Goal: Task Accomplishment & Management: Use online tool/utility

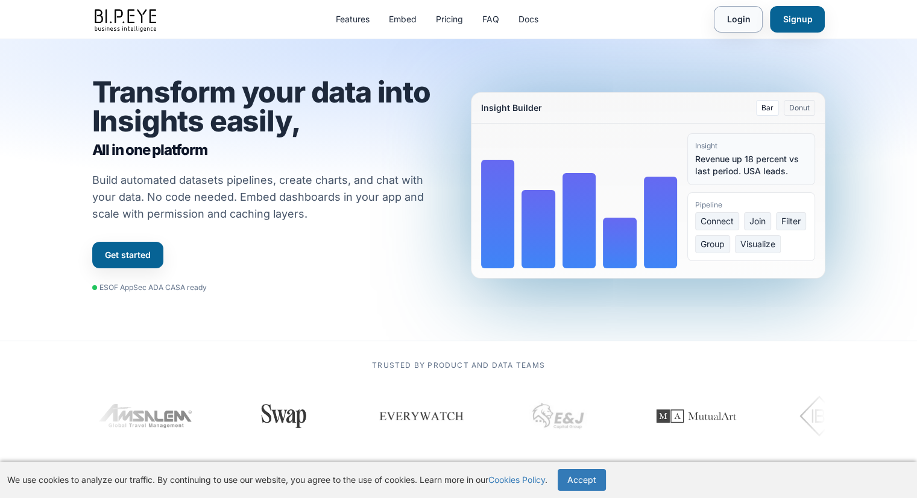
click at [757, 24] on link "Login" at bounding box center [738, 19] width 49 height 27
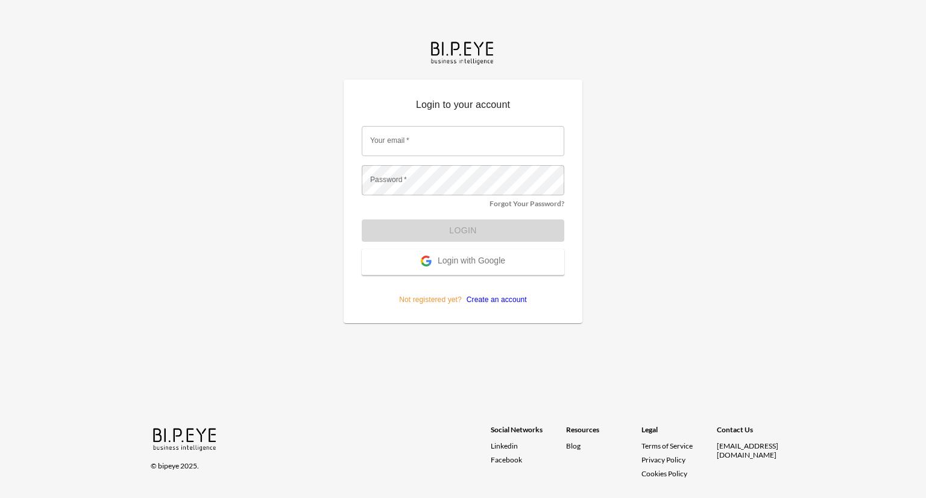
click at [475, 268] on button "Login with Google" at bounding box center [463, 262] width 203 height 26
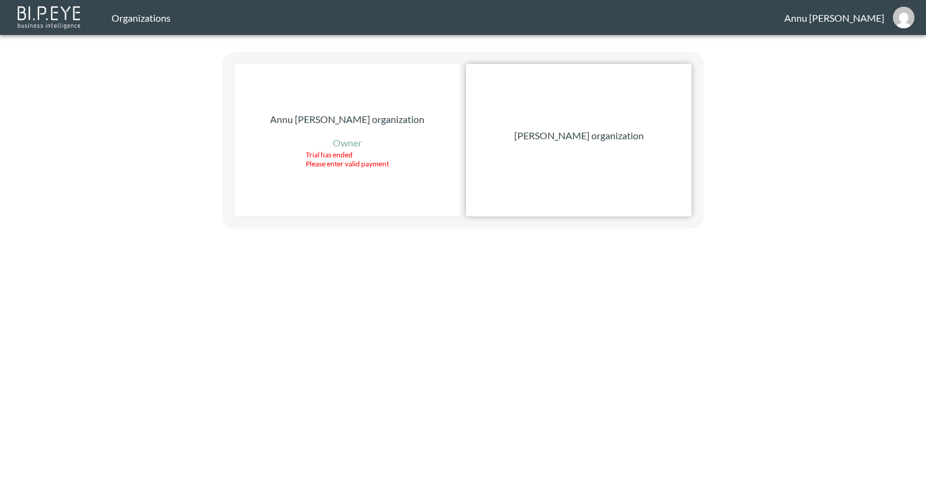
click at [555, 136] on p "[PERSON_NAME] organization" at bounding box center [579, 135] width 130 height 14
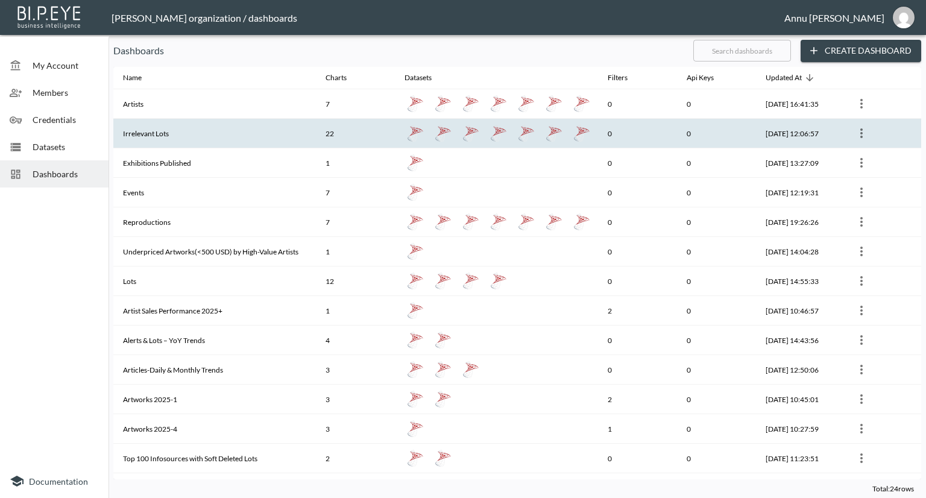
click at [135, 138] on th "Irrelevant Lots" at bounding box center [214, 134] width 203 height 30
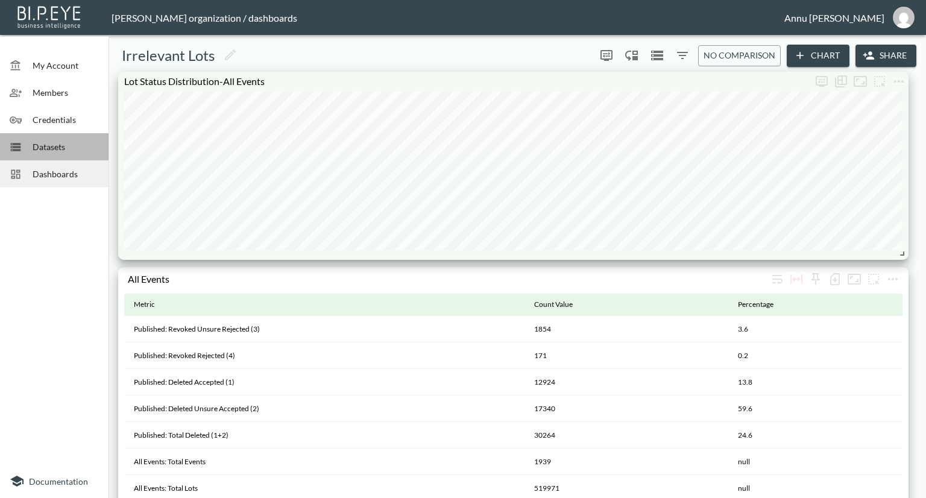
click at [51, 141] on span "Datasets" at bounding box center [66, 147] width 66 height 13
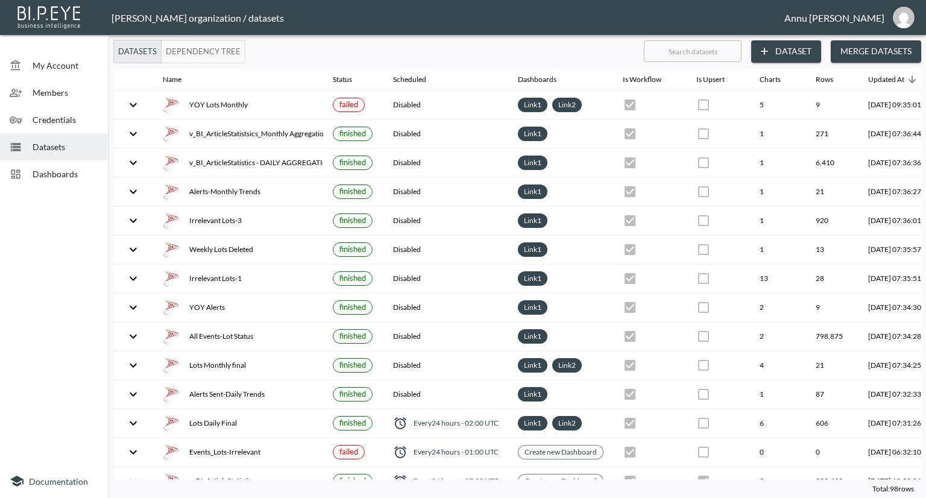
click at [807, 51] on button "Dataset" at bounding box center [786, 51] width 70 height 22
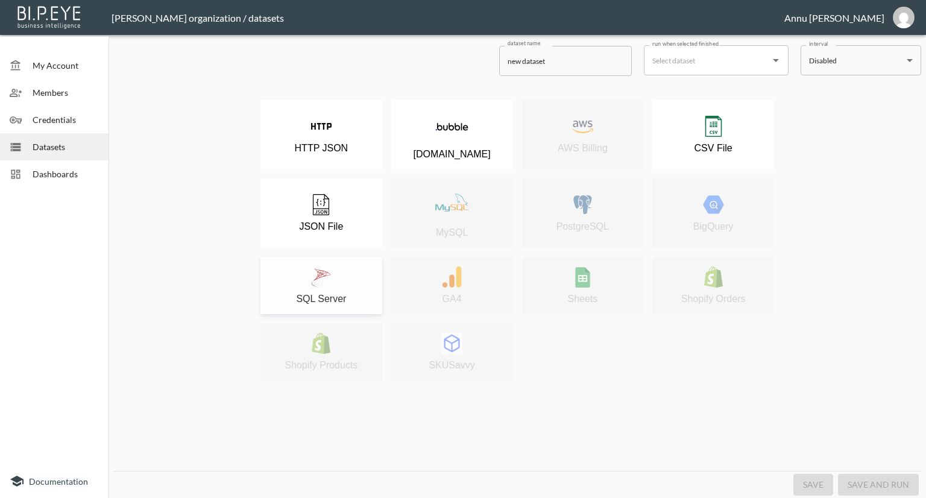
click at [330, 274] on img at bounding box center [321, 277] width 21 height 21
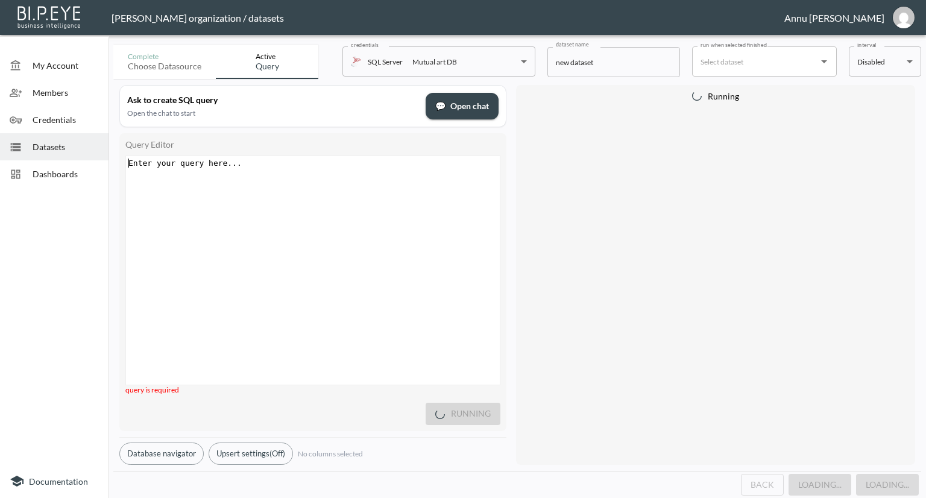
click at [266, 157] on div "Enter your query here... ​ x ​" at bounding box center [314, 163] width 377 height 14
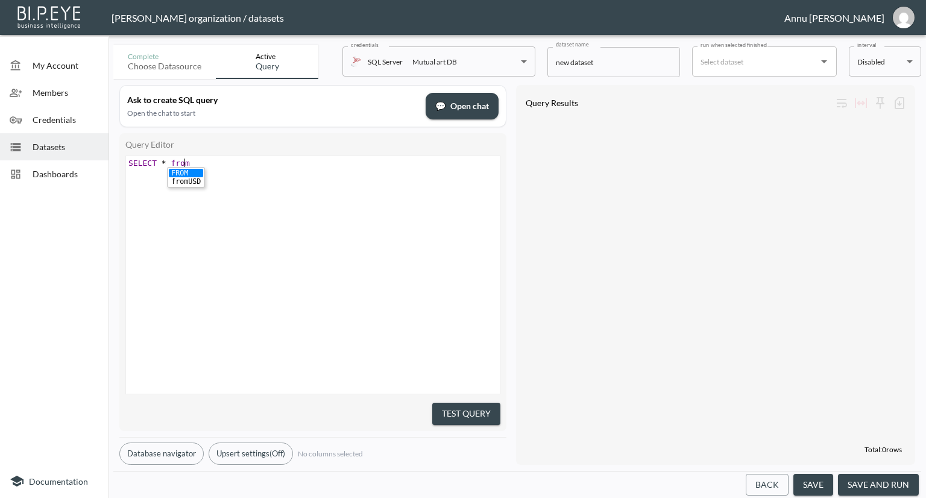
scroll to position [0, 61]
type textarea "SELECT * from"
type textarea "count (8) from v_bi"
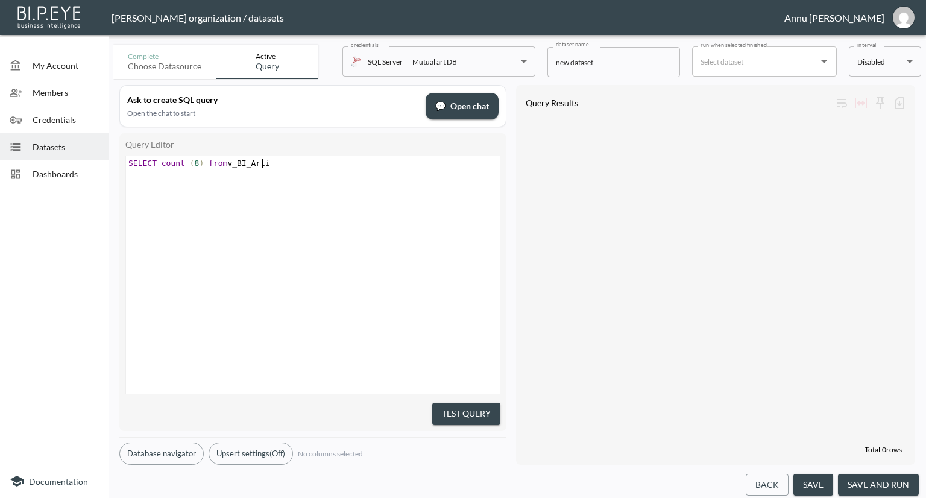
type textarea "BI_Artist"
click at [199, 160] on span ")" at bounding box center [201, 163] width 5 height 9
click at [199, 162] on span ")" at bounding box center [201, 163] width 5 height 9
type textarea "*"
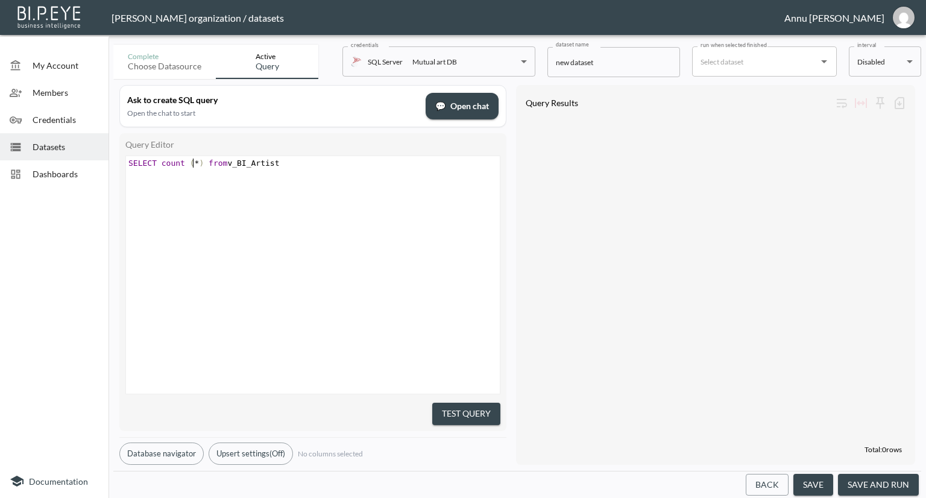
scroll to position [0, 5]
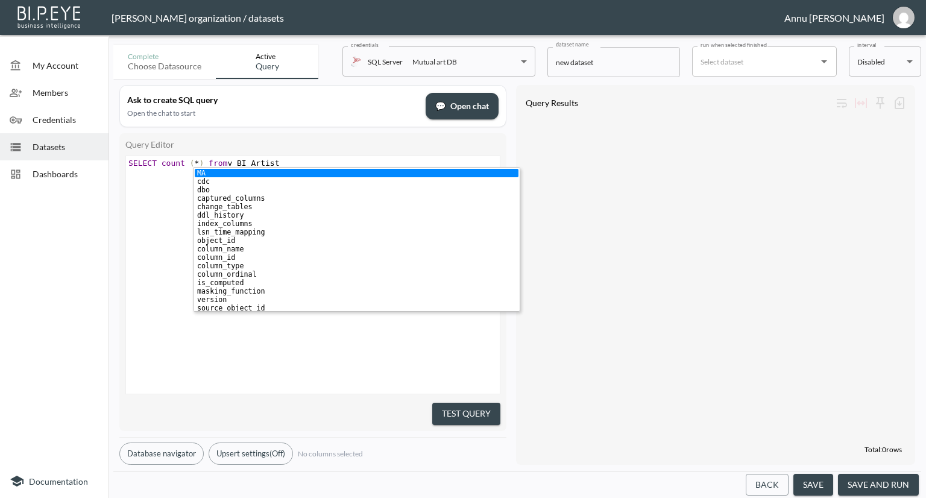
type textarea "SELECT count (*) from v_BI_Artist"
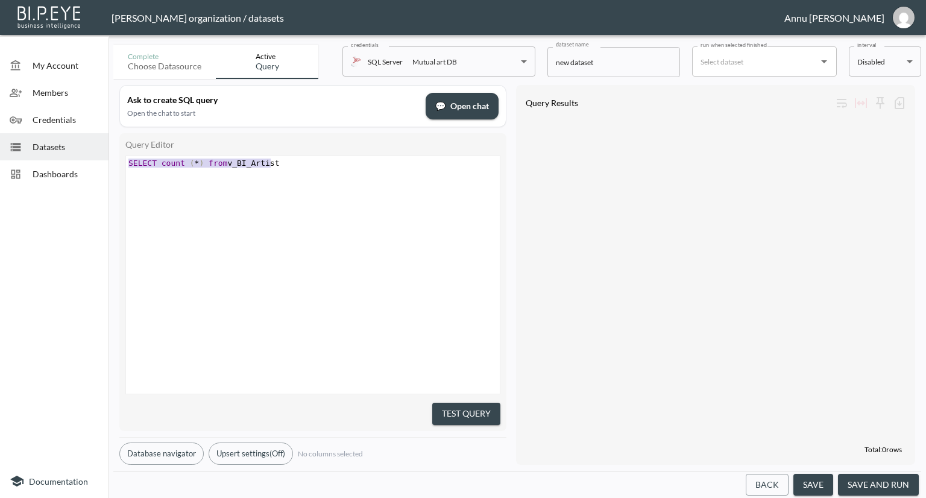
click at [280, 159] on pre "SELECT count ( * ) from v_BI_Artist" at bounding box center [314, 163] width 377 height 9
click at [287, 157] on div "x SELECT count ( * ) from v_BI_Artist ​" at bounding box center [314, 167] width 377 height 23
click at [286, 161] on pre "SELECT count ( * ) from v_BI_Artist" at bounding box center [314, 163] width 377 height 9
type textarea "group by artist"
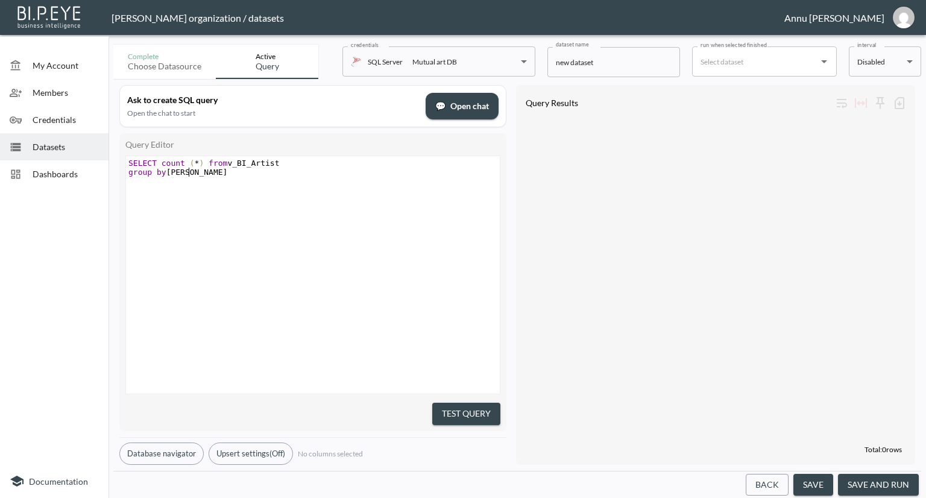
scroll to position [0, 65]
type textarea "ArtistType"
click at [235, 258] on div "x SELECT count ( * ) from v_BI_Artist group by ArtistType ​" at bounding box center [328, 290] width 404 height 268
click at [454, 403] on button "Test Query" at bounding box center [466, 414] width 68 height 22
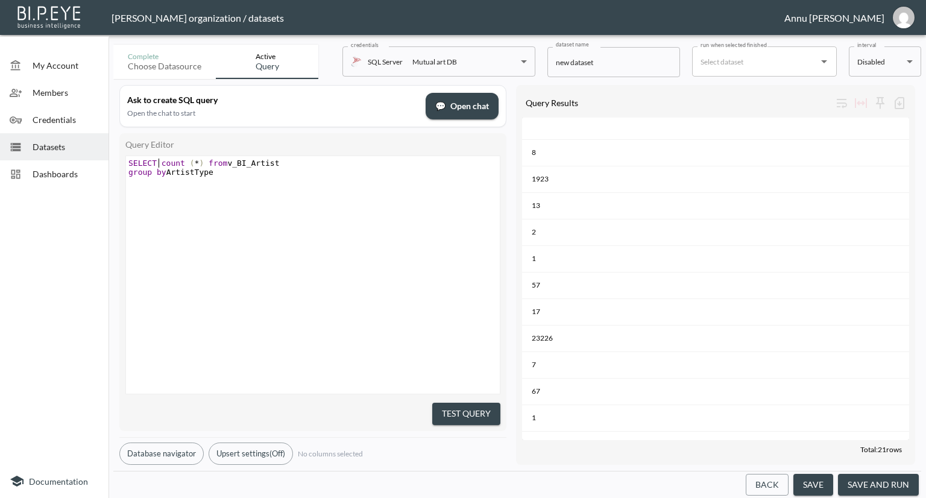
scroll to position [0, 0]
click at [162, 163] on span "count" at bounding box center [174, 163] width 24 height 9
type textarea "ArtistType,"
click at [467, 408] on button "Test Query" at bounding box center [466, 414] width 68 height 22
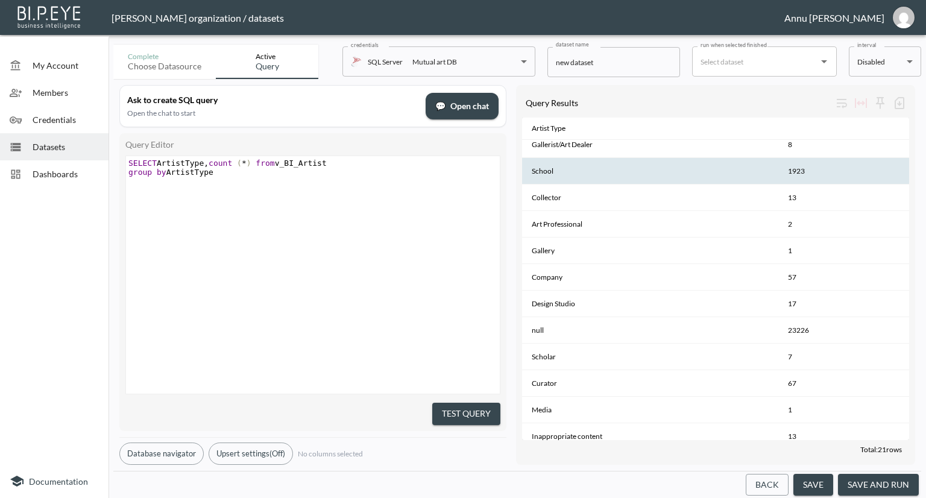
scroll to position [0, 0]
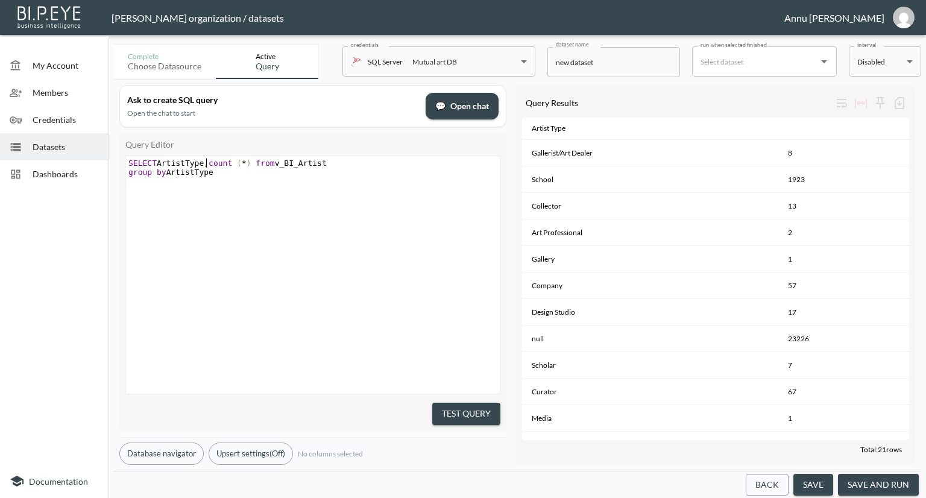
click at [205, 163] on span "," at bounding box center [206, 163] width 5 height 9
type textarea "Folloers"
type textarea "="
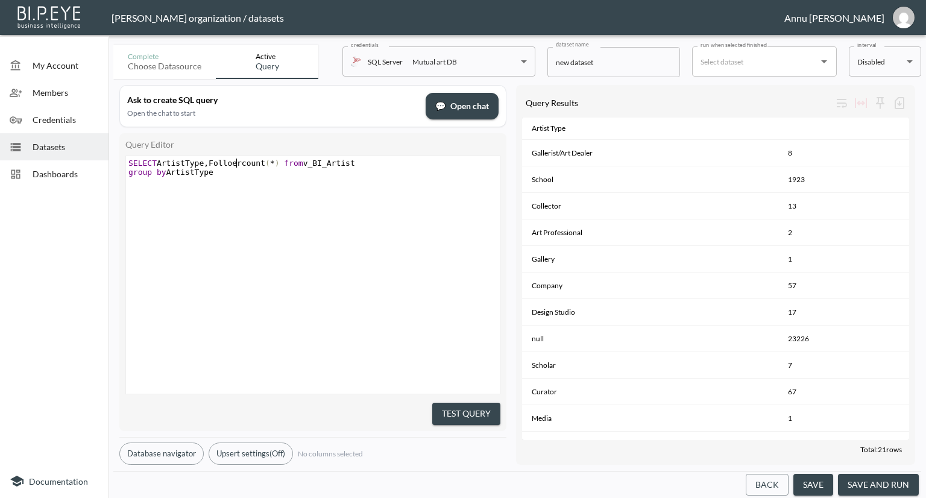
type textarea "ers"
type textarea "e"
type textarea "wersCount,"
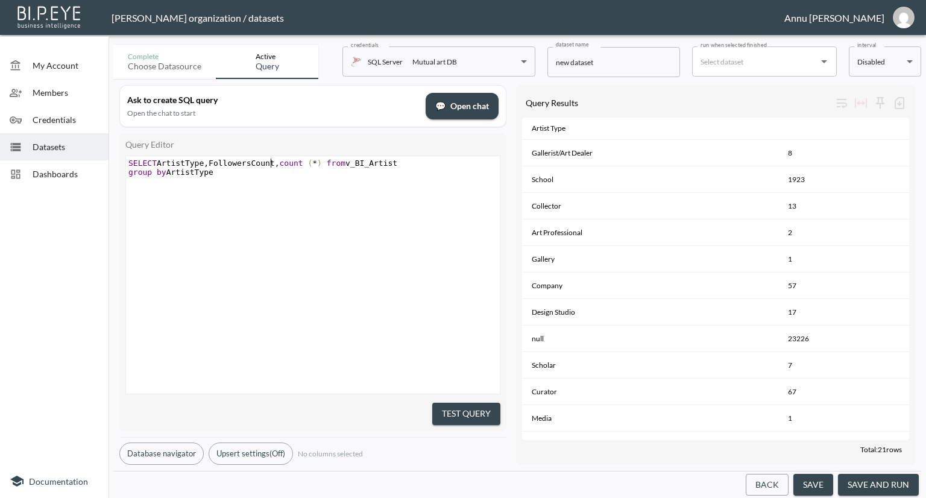
click at [466, 405] on button "Test Query" at bounding box center [466, 414] width 68 height 22
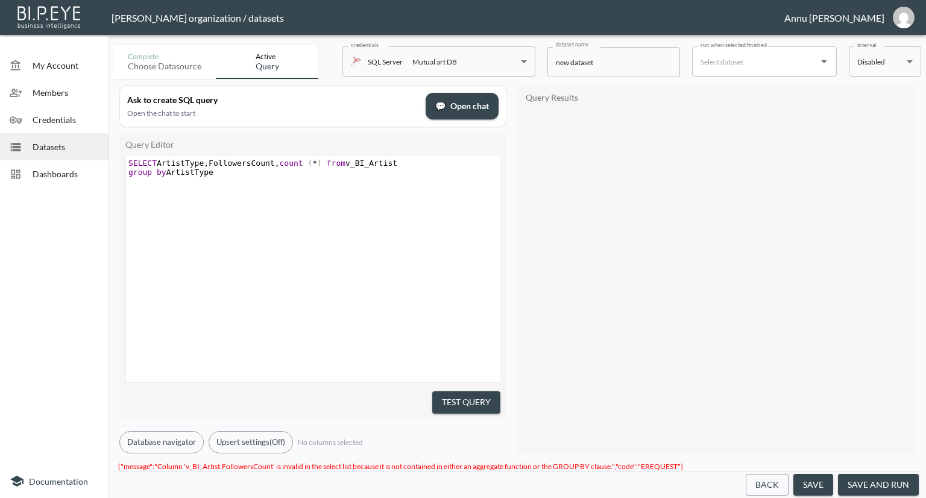
click at [217, 173] on pre "group by ArtistType" at bounding box center [314, 172] width 377 height 9
click at [206, 162] on span "SELECT ArtistType , FollowersCount , count ( * ) from v_BI_Artist" at bounding box center [262, 163] width 269 height 9
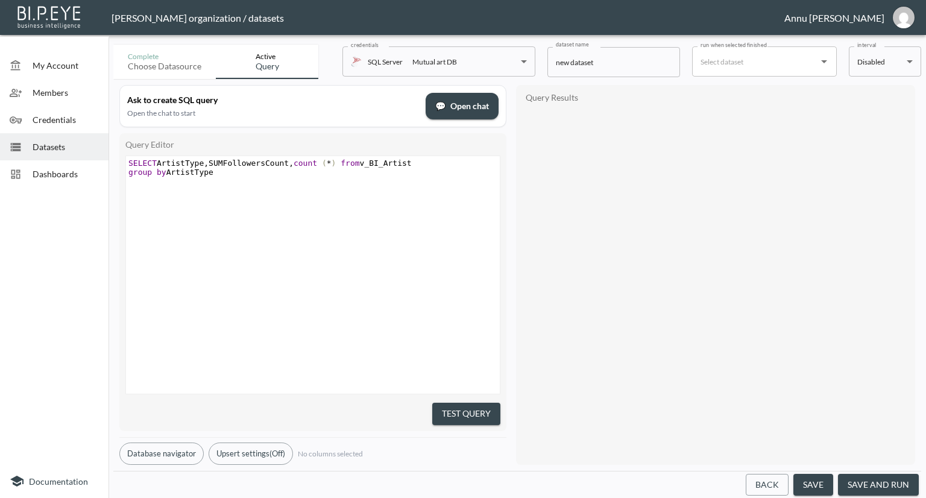
type textarea "SUM("
click at [294, 162] on span "," at bounding box center [296, 163] width 5 height 9
type textarea ")"
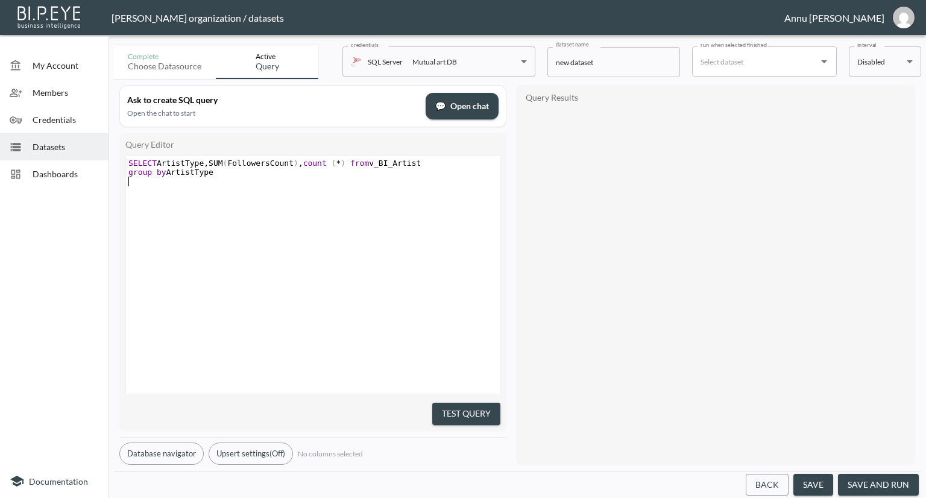
click at [408, 274] on div "x SELECT ArtistType , SUM ( FollowersCount ) , count ( * ) from v_BI_Artist gro…" at bounding box center [328, 290] width 404 height 268
click at [451, 403] on button "Test Query" at bounding box center [466, 414] width 68 height 22
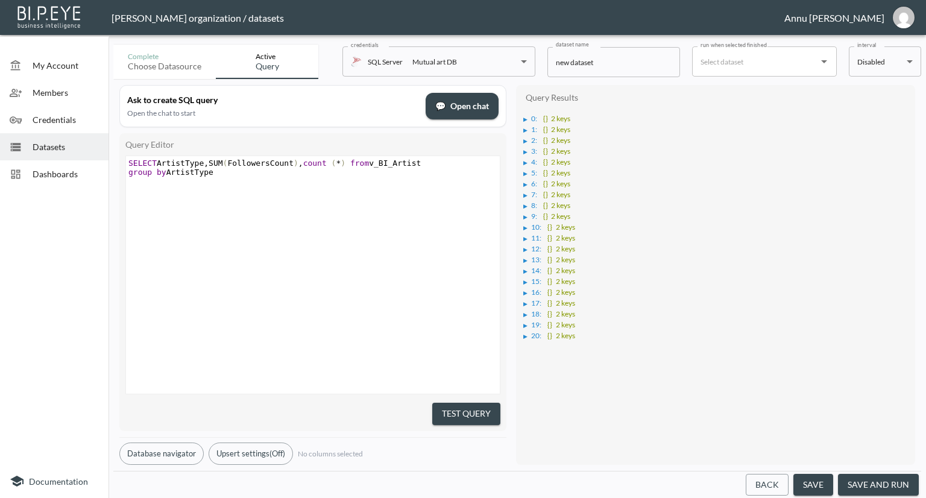
click at [479, 408] on button "Test Query" at bounding box center [466, 414] width 68 height 22
click at [525, 118] on div "▶" at bounding box center [525, 119] width 4 height 6
click at [530, 139] on div "▶" at bounding box center [532, 141] width 4 height 6
click at [523, 172] on div "▶" at bounding box center [525, 174] width 4 height 6
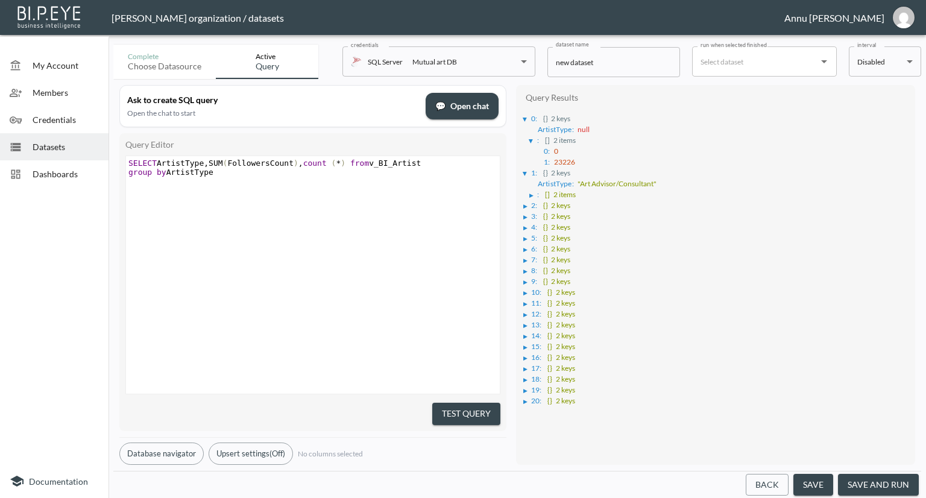
click at [525, 203] on div "▶" at bounding box center [525, 206] width 4 height 6
type textarea "SELECT ArtistType,SUM(FollowersCount),count (*) from v_BI_Artist group by Artis…"
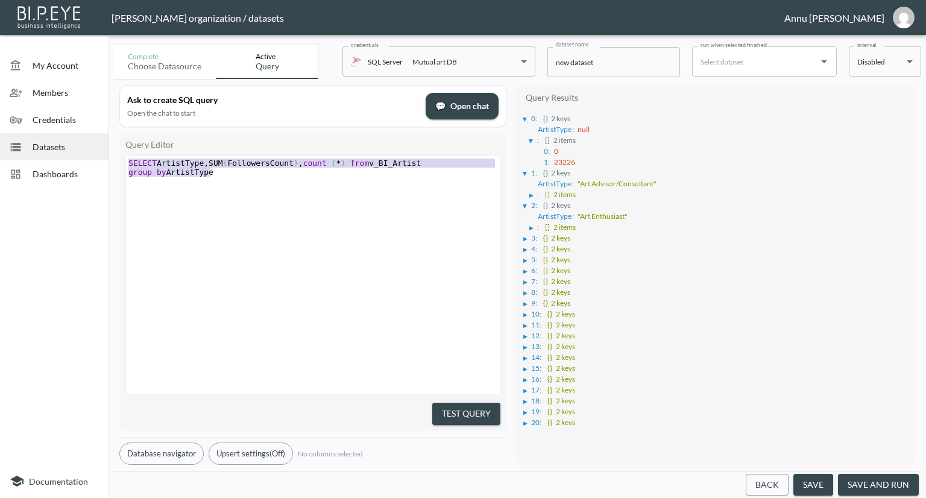
drag, startPoint x: 235, startPoint y: 171, endPoint x: 87, endPoint y: 148, distance: 150.0
click at [87, 148] on div "My Account Members Credentials Datasets Dashboards Documentation Complete Choos…" at bounding box center [463, 249] width 926 height 498
click at [262, 174] on pre "group by ArtistType" at bounding box center [314, 172] width 377 height 9
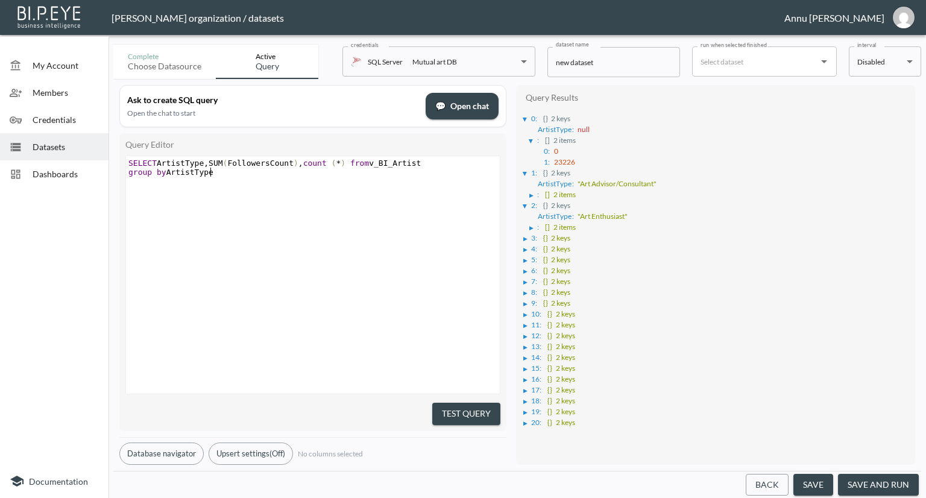
type textarea "SELECT ArtistType,SUM(FollowersCount),count (*) from v_BI_Artist group by Artis…"
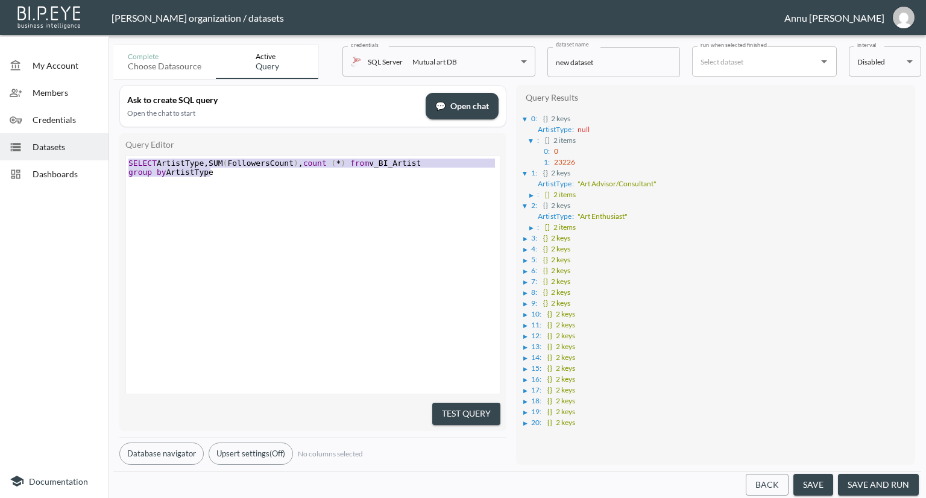
drag, startPoint x: 216, startPoint y: 176, endPoint x: 118, endPoint y: 155, distance: 99.8
click at [118, 155] on div "Ask to create SQL query Open the chat to start 💬 Open chat Query Editor SELECT …" at bounding box center [517, 275] width 808 height 392
paste textarea
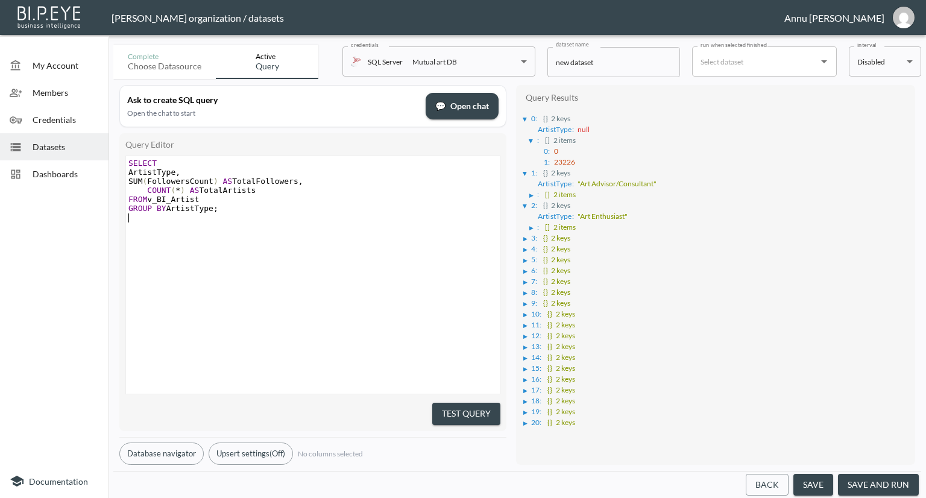
click at [314, 223] on pre "​" at bounding box center [314, 226] width 377 height 9
drag, startPoint x: 452, startPoint y: 410, endPoint x: 456, endPoint y: 390, distance: 20.9
click at [452, 410] on button "Test Query" at bounding box center [466, 414] width 68 height 22
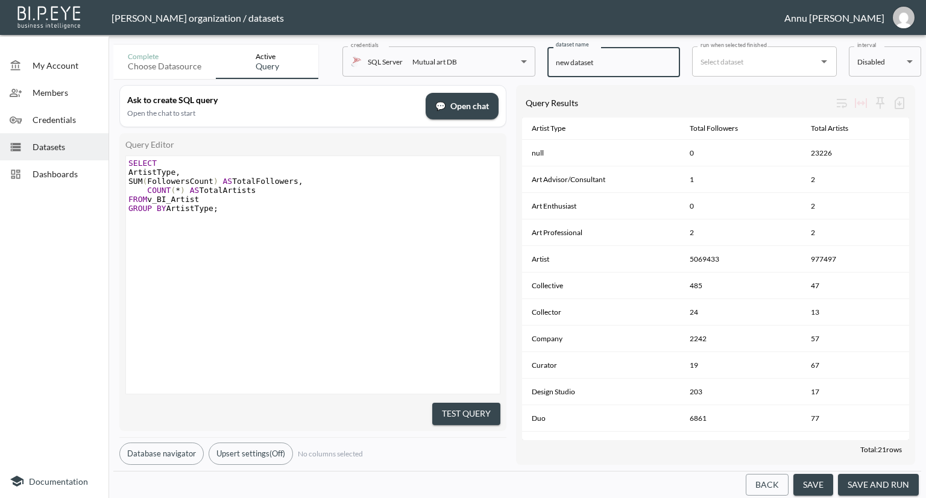
drag, startPoint x: 606, startPoint y: 63, endPoint x: 535, endPoint y: 64, distance: 71.2
click at [535, 64] on div "Complete Choose datasource Active Query credentials SQL Server Mutual art DB 82…" at bounding box center [517, 59] width 808 height 39
type input "ArtistType"
drag, startPoint x: 885, startPoint y: 486, endPoint x: 887, endPoint y: 470, distance: 16.4
click at [885, 486] on button "save and run" at bounding box center [878, 485] width 81 height 22
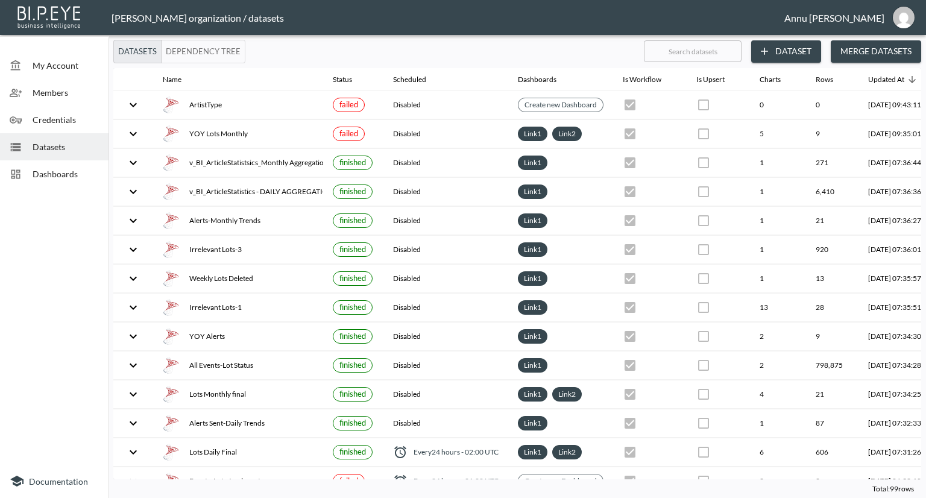
scroll to position [0, 71]
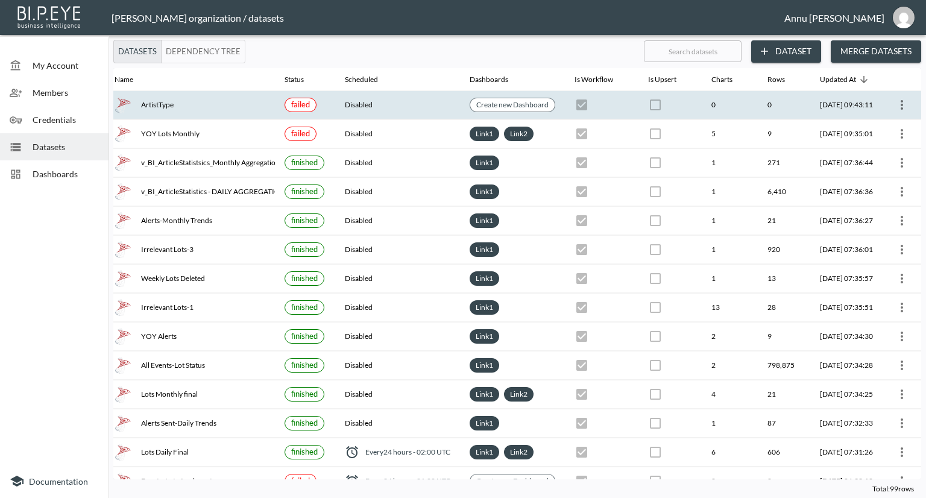
click at [899, 103] on icon "more" at bounding box center [902, 105] width 14 height 14
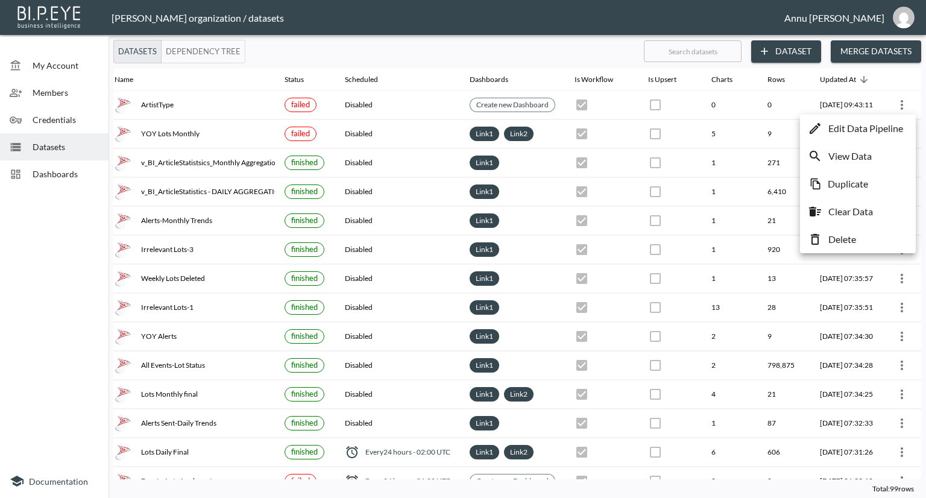
click at [845, 124] on p "Edit Data Pipeline" at bounding box center [866, 128] width 75 height 14
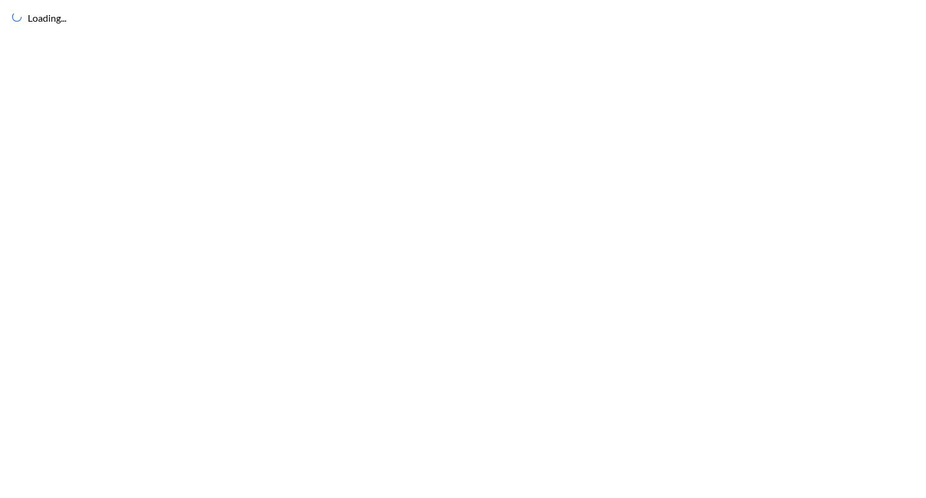
click at [57, 151] on div "Loading..." at bounding box center [463, 249] width 926 height 498
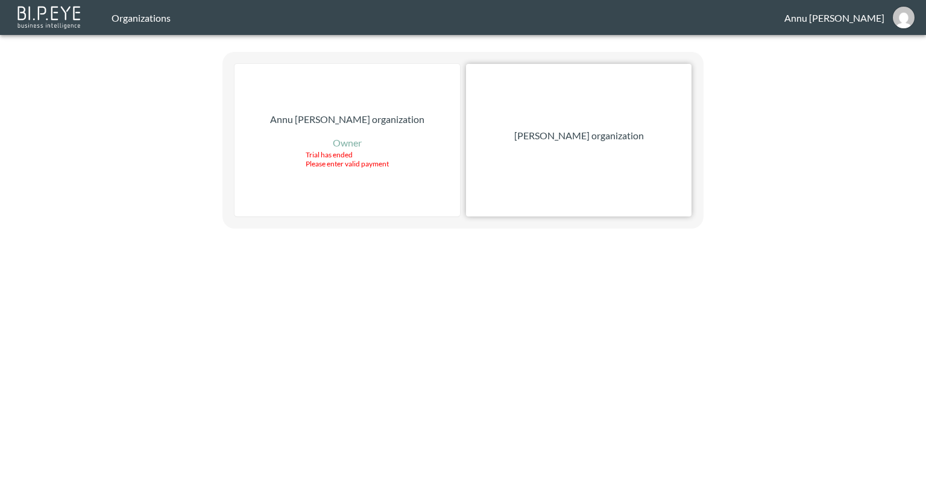
click at [543, 130] on p "[PERSON_NAME] organization" at bounding box center [579, 135] width 130 height 14
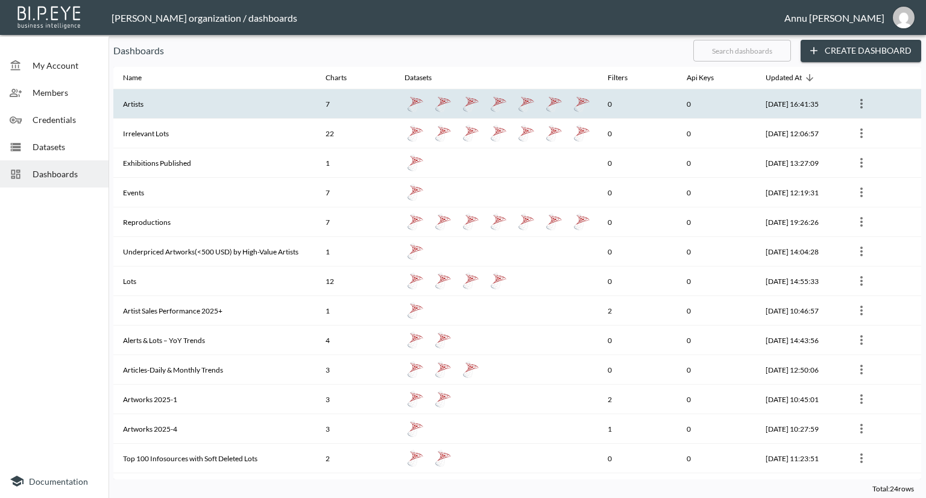
click at [236, 100] on th "Artists" at bounding box center [214, 104] width 203 height 30
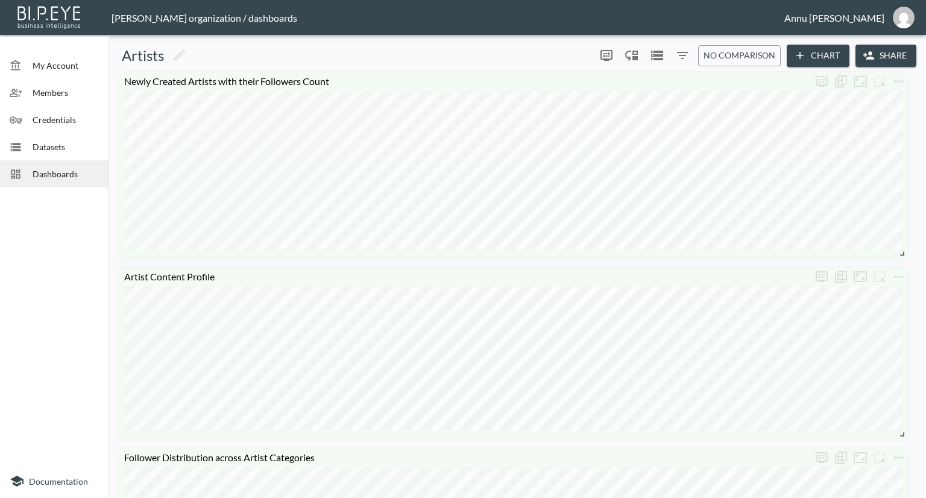
drag, startPoint x: 49, startPoint y: 137, endPoint x: 76, endPoint y: 109, distance: 38.8
click at [49, 137] on div "Datasets" at bounding box center [54, 146] width 109 height 27
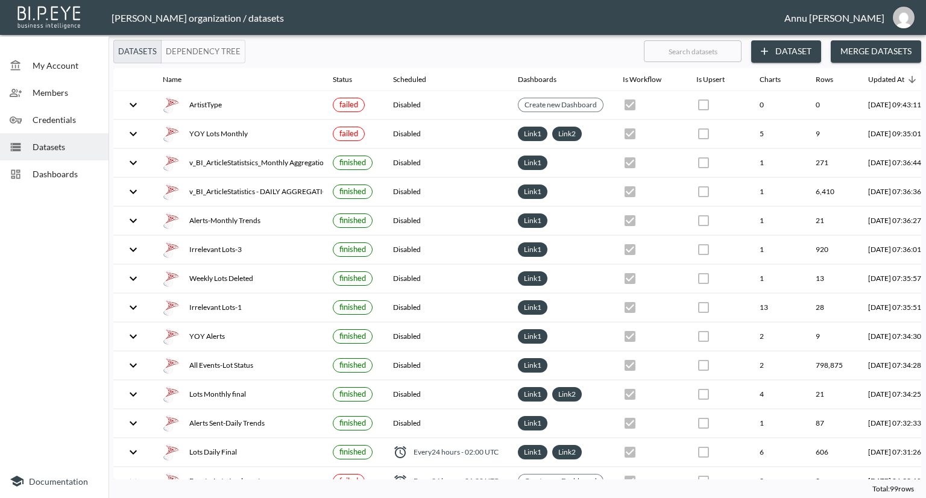
scroll to position [0, 71]
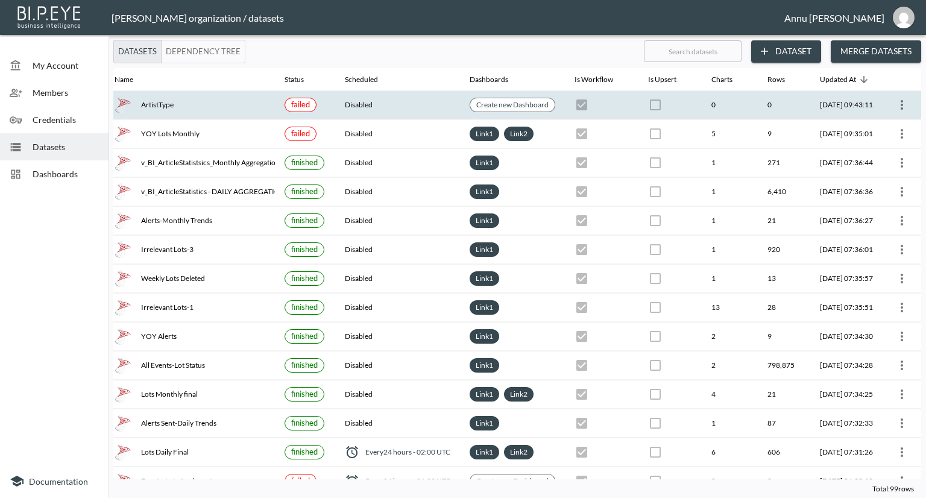
click at [897, 105] on icon "more" at bounding box center [902, 105] width 14 height 14
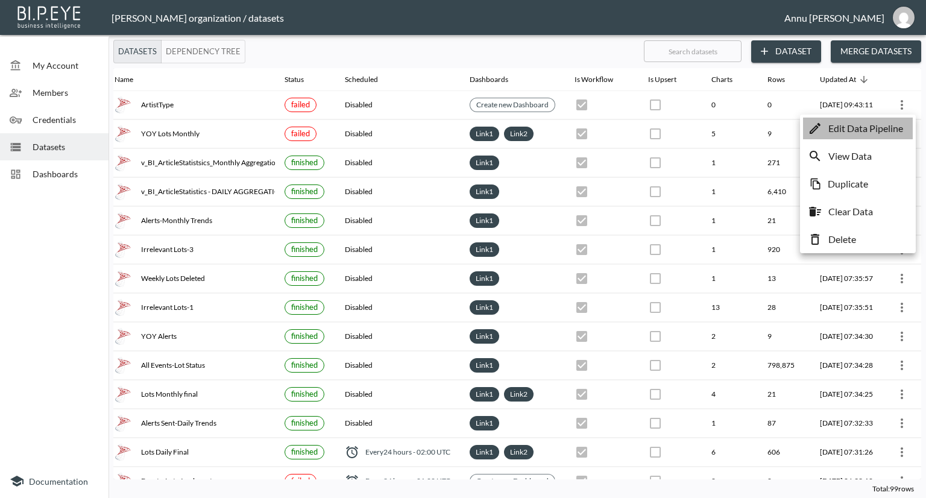
click at [848, 131] on p "Edit Data Pipeline" at bounding box center [866, 128] width 75 height 14
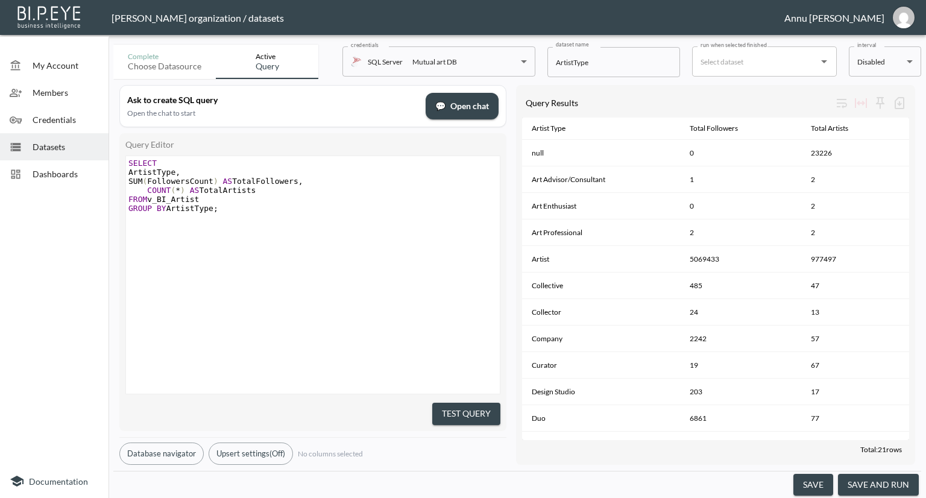
drag, startPoint x: 878, startPoint y: 485, endPoint x: 878, endPoint y: 475, distance: 10.9
click at [877, 490] on button "save and run" at bounding box center [878, 485] width 81 height 22
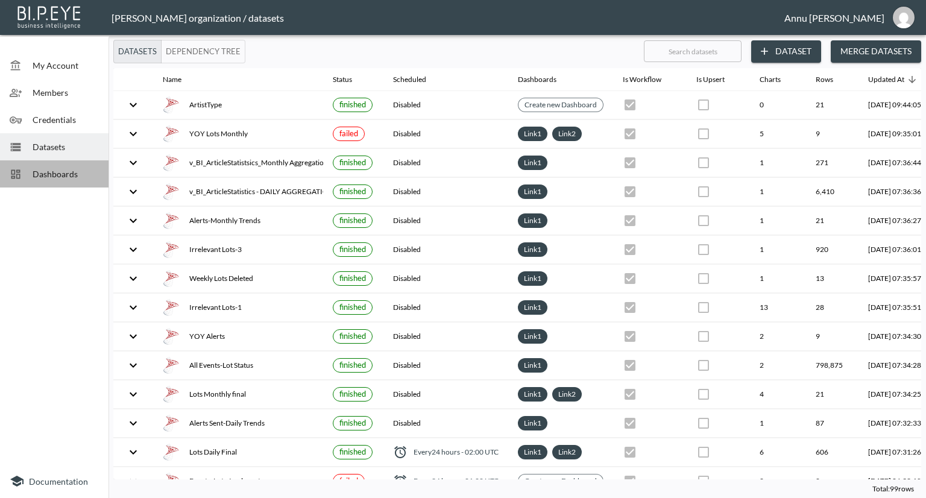
click at [69, 177] on span "Dashboards" at bounding box center [66, 174] width 66 height 13
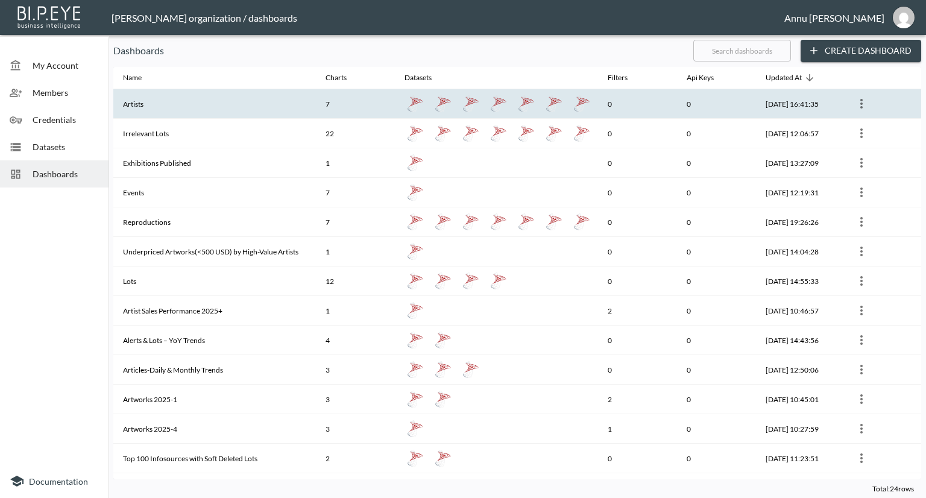
click at [154, 104] on th "Artists" at bounding box center [214, 104] width 203 height 30
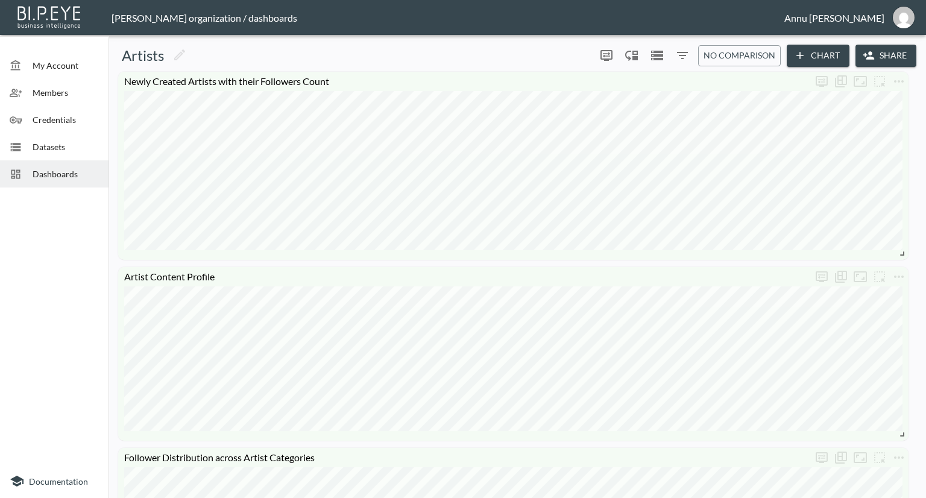
click at [809, 52] on button "Chart" at bounding box center [818, 56] width 63 height 22
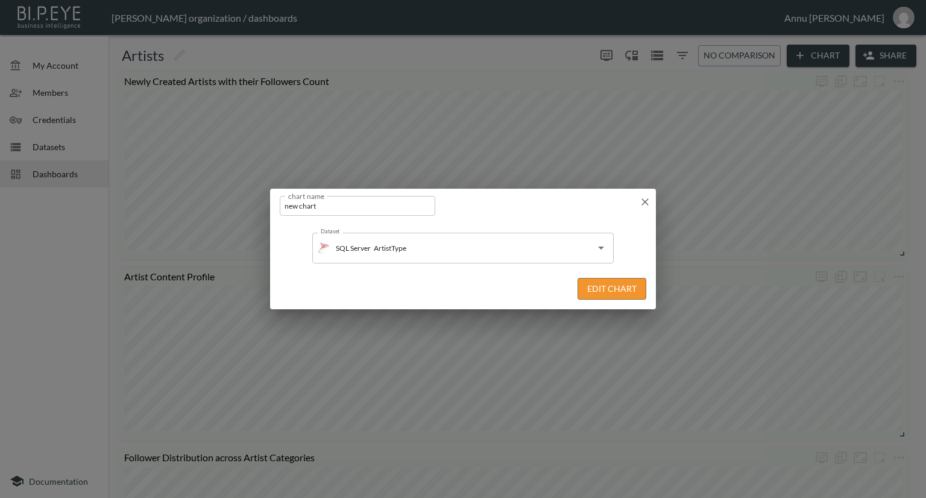
click at [588, 290] on button "Edit Chart" at bounding box center [612, 289] width 69 height 22
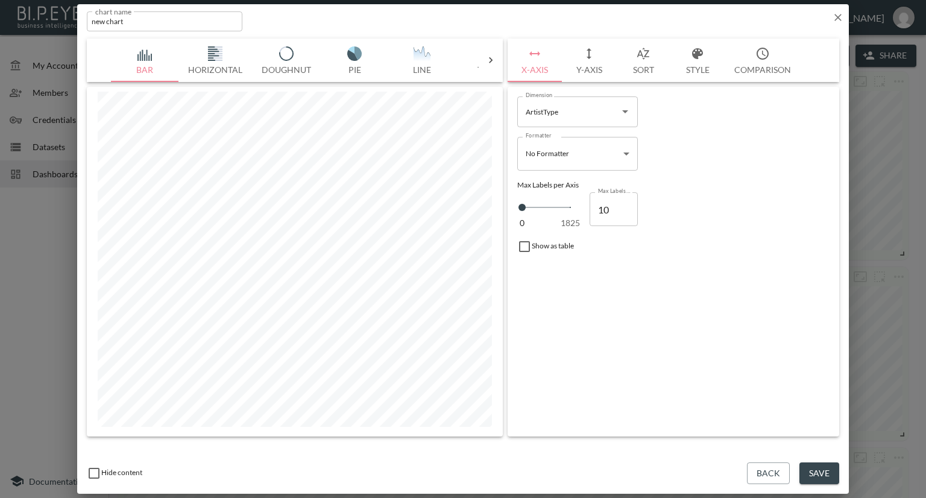
click at [584, 68] on button "Y-Axis" at bounding box center [589, 60] width 54 height 43
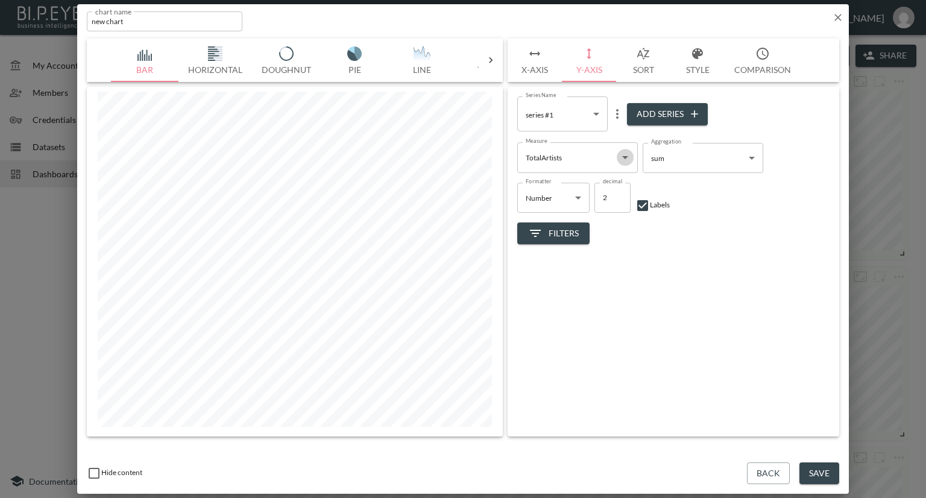
click at [623, 155] on icon "Open" at bounding box center [625, 157] width 14 height 14
click at [562, 222] on li "TotalFollowers" at bounding box center [577, 222] width 121 height 18
type input "TotalFollowers"
click at [533, 73] on button "X-Axis" at bounding box center [535, 60] width 54 height 43
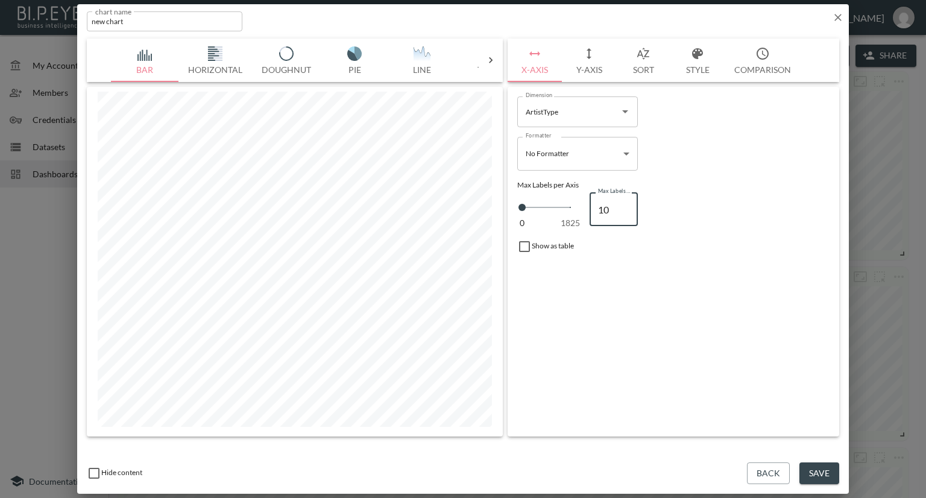
drag, startPoint x: 613, startPoint y: 206, endPoint x: 586, endPoint y: 208, distance: 27.2
click at [586, 208] on div "0 1825 Max Labels per Axis 10 Max Labels per Axis" at bounding box center [673, 209] width 312 height 40
type input "1"
type input "15"
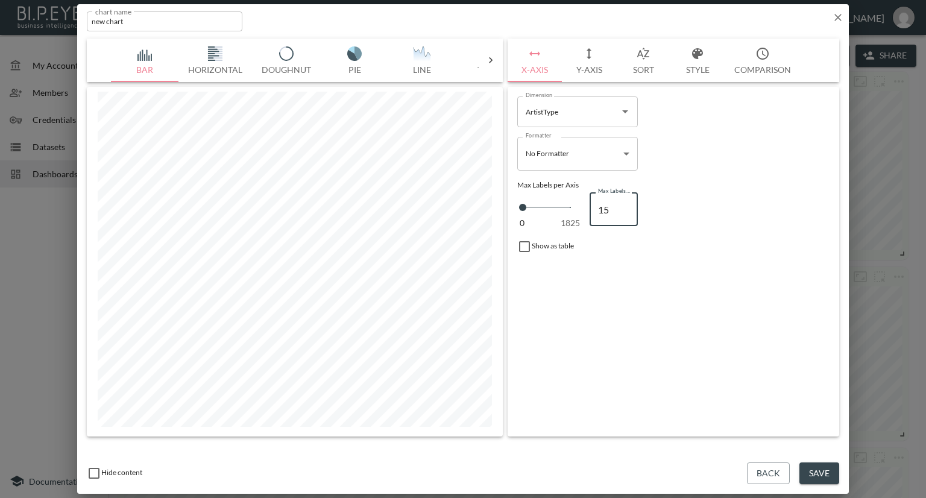
type input "15"
click at [492, 55] on icon at bounding box center [491, 60] width 12 height 12
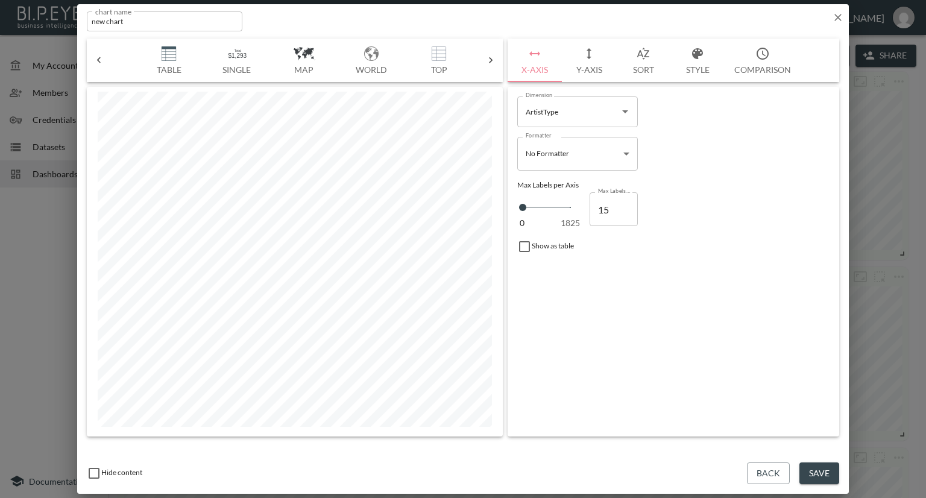
scroll to position [0, 344]
click at [89, 57] on div at bounding box center [99, 60] width 24 height 12
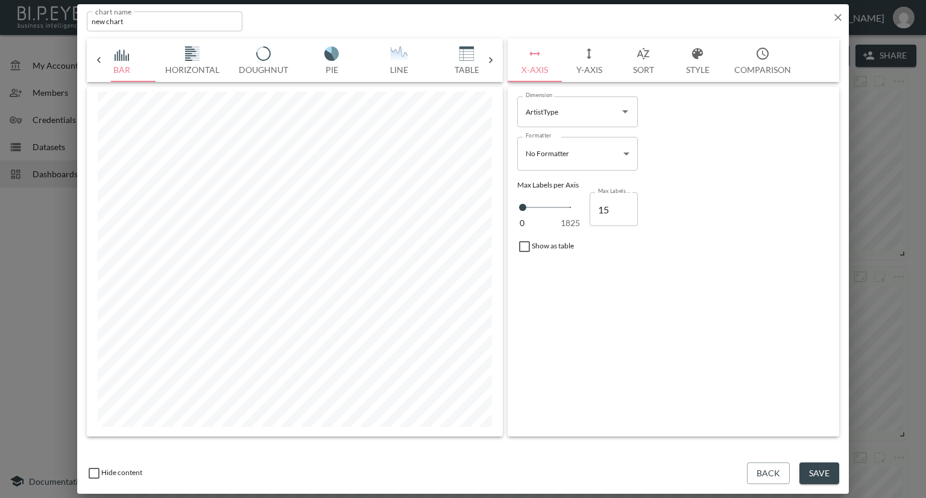
scroll to position [0, 0]
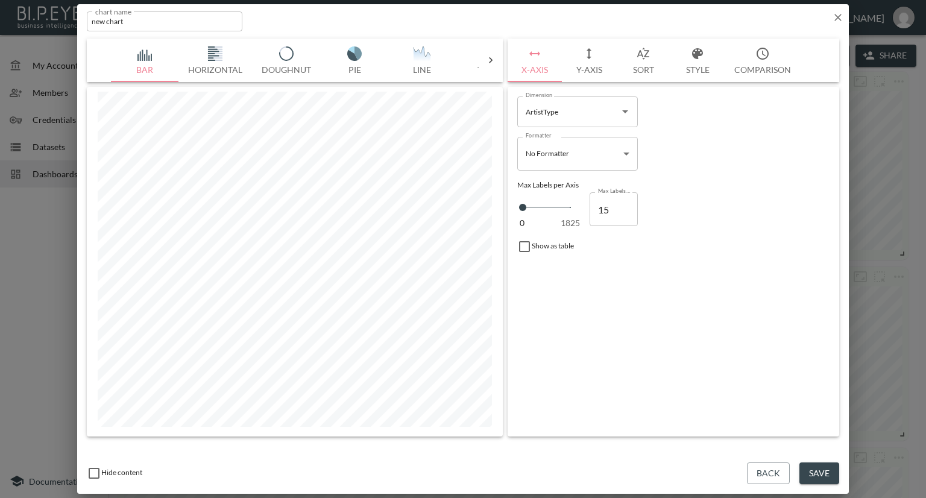
click at [417, 49] on img "button" at bounding box center [422, 53] width 48 height 14
click at [486, 58] on icon at bounding box center [491, 60] width 12 height 12
click at [136, 52] on img "button" at bounding box center [145, 53] width 48 height 14
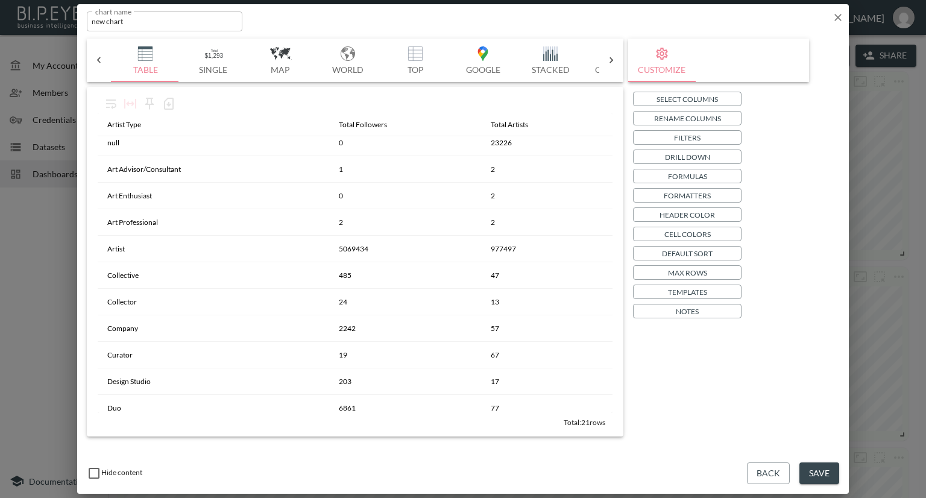
scroll to position [0, 0]
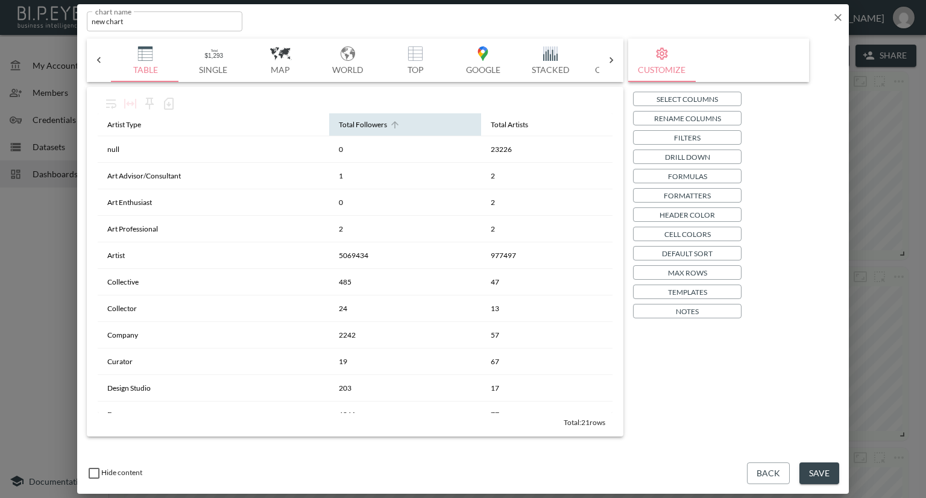
click at [391, 125] on icon at bounding box center [394, 124] width 7 height 7
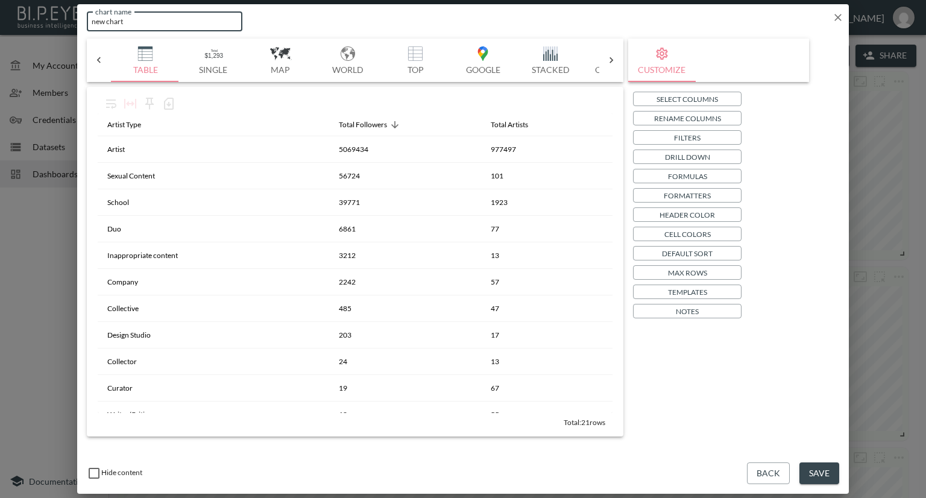
drag, startPoint x: 147, startPoint y: 22, endPoint x: 88, endPoint y: 24, distance: 59.1
click at [88, 24] on input "new chart" at bounding box center [165, 21] width 156 height 20
paste input "Followers and Artist Count by Artist Type"
type input "Followers and Artist Count by Artist Type"
drag, startPoint x: 805, startPoint y: 473, endPoint x: 805, endPoint y: 456, distance: 17.5
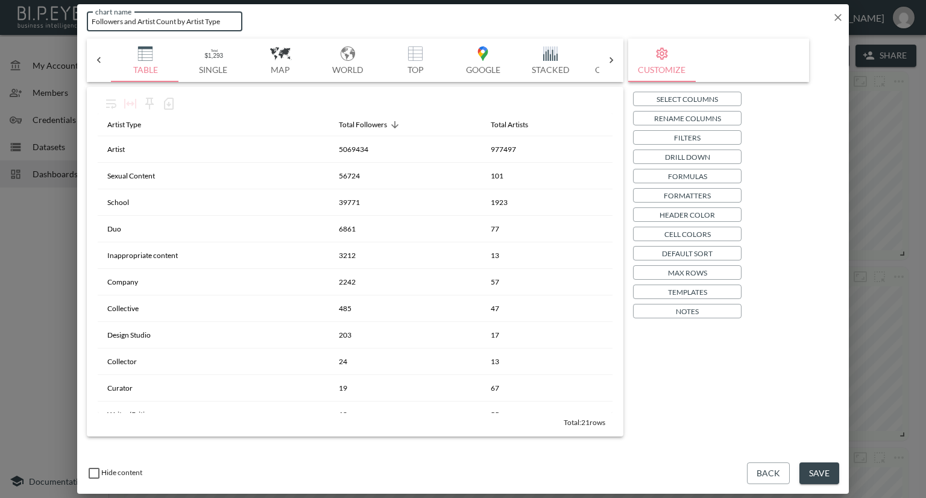
click at [805, 473] on button "Save" at bounding box center [820, 474] width 40 height 22
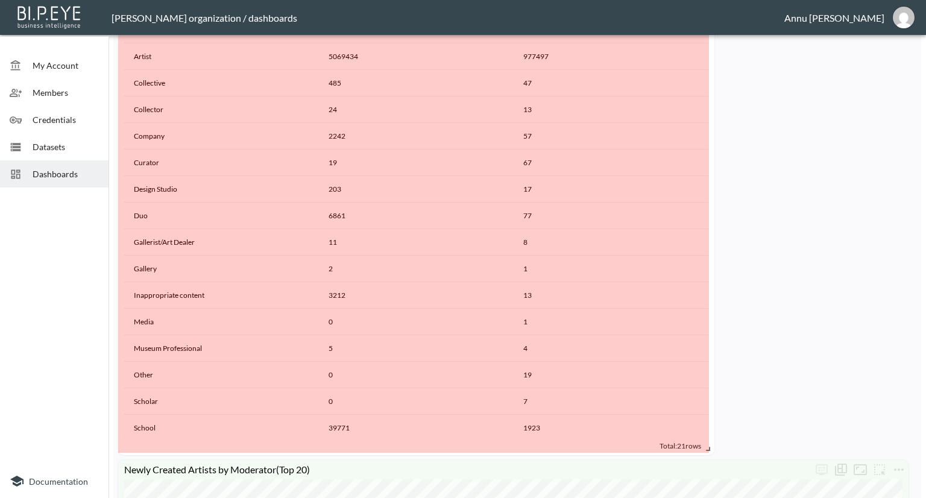
scroll to position [736, 0]
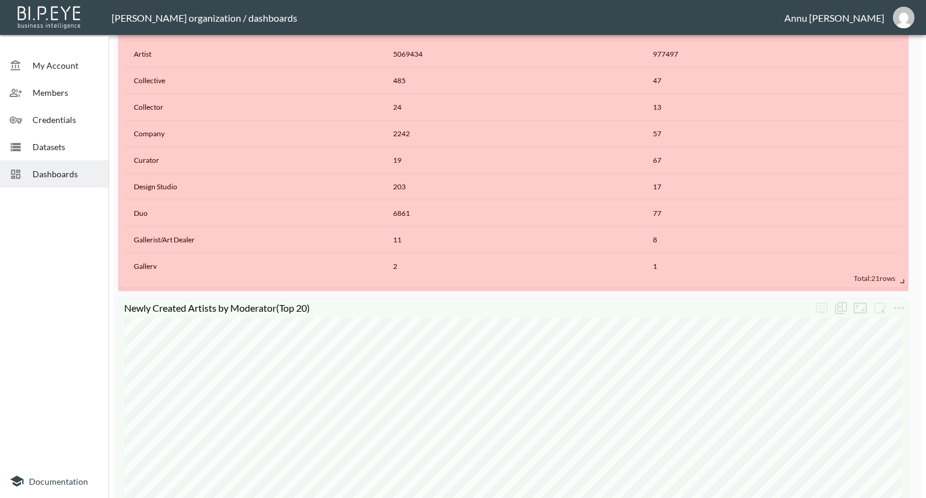
drag, startPoint x: 304, startPoint y: 394, endPoint x: 926, endPoint y: 282, distance: 631.8
click at [926, 282] on div "My Account Members Credentials Datasets Dashboards Documentation Artists 0 0 No…" at bounding box center [463, 249] width 926 height 498
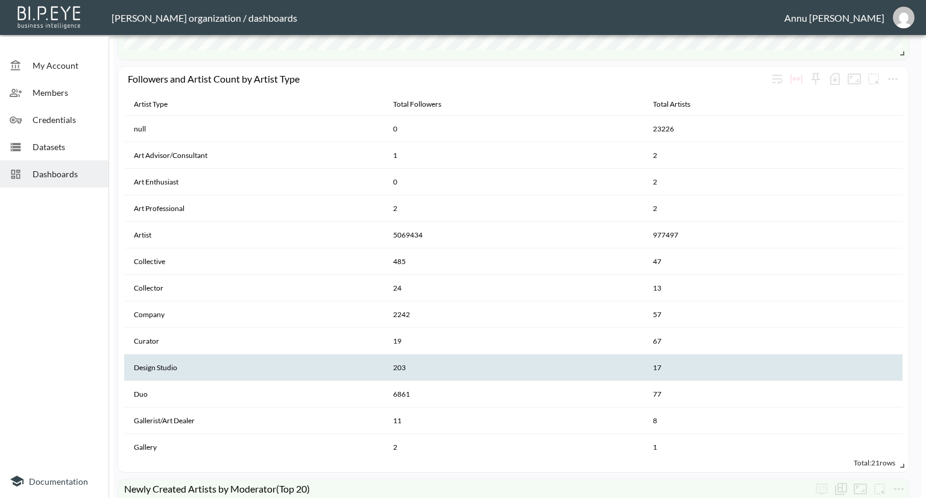
scroll to position [495, 0]
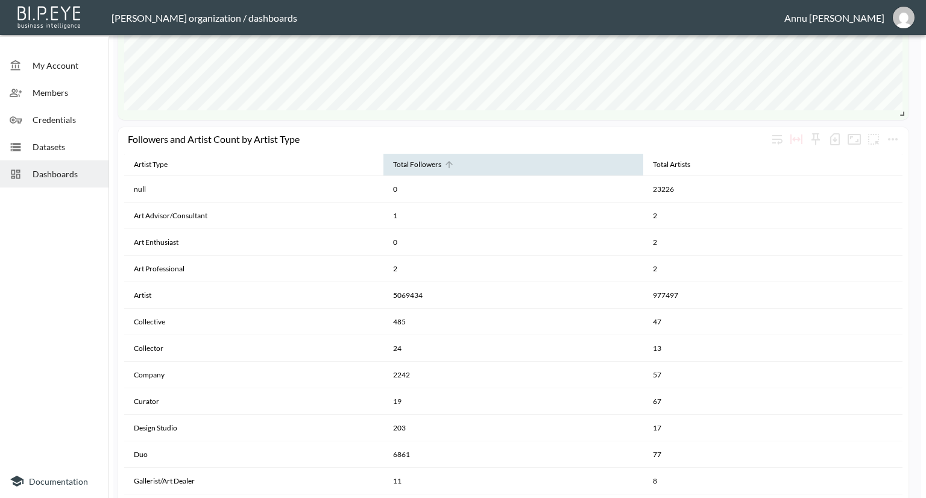
click at [448, 164] on icon at bounding box center [449, 164] width 7 height 7
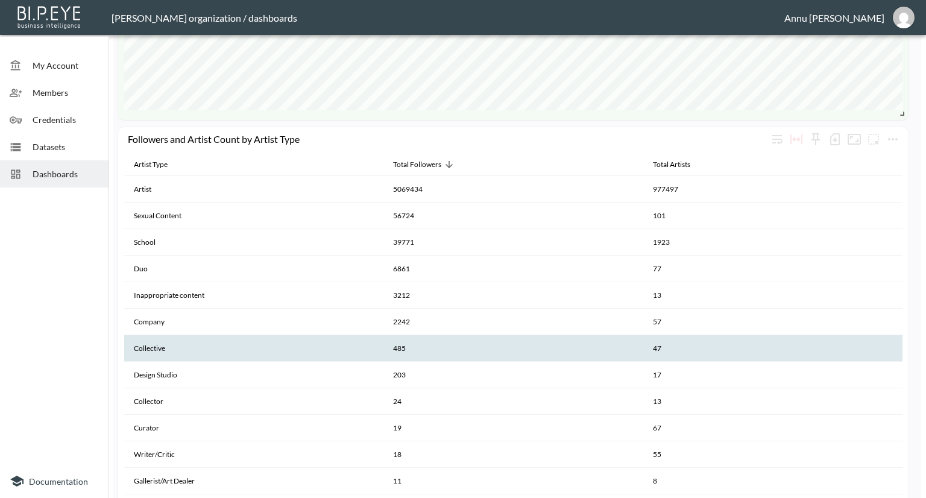
scroll to position [133, 0]
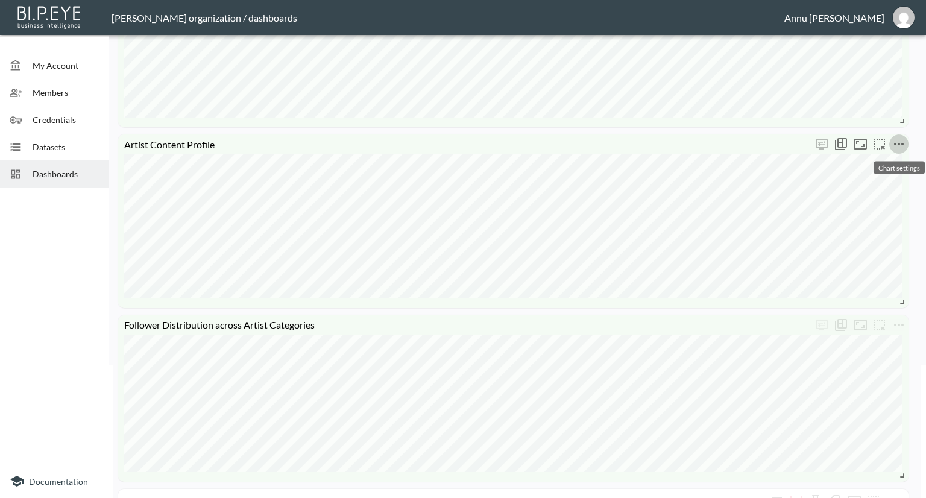
click at [905, 143] on icon "more" at bounding box center [899, 144] width 14 height 14
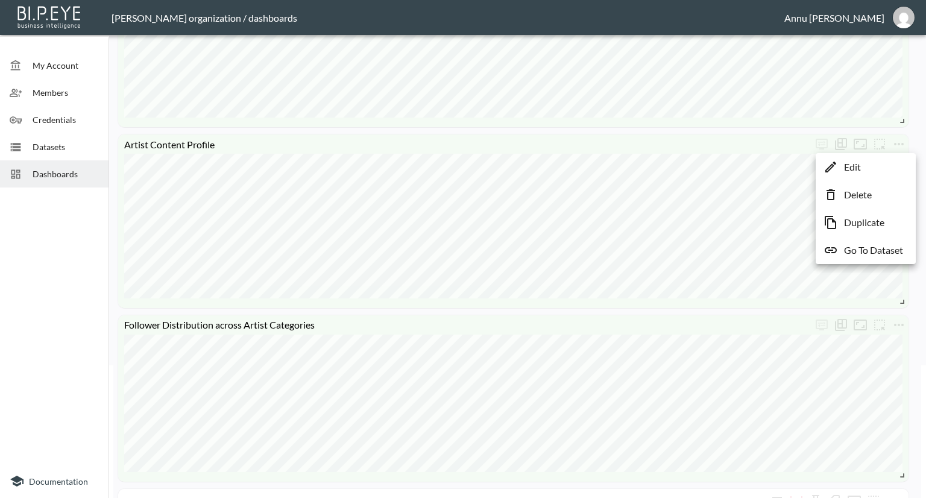
click at [791, 329] on div at bounding box center [463, 249] width 926 height 498
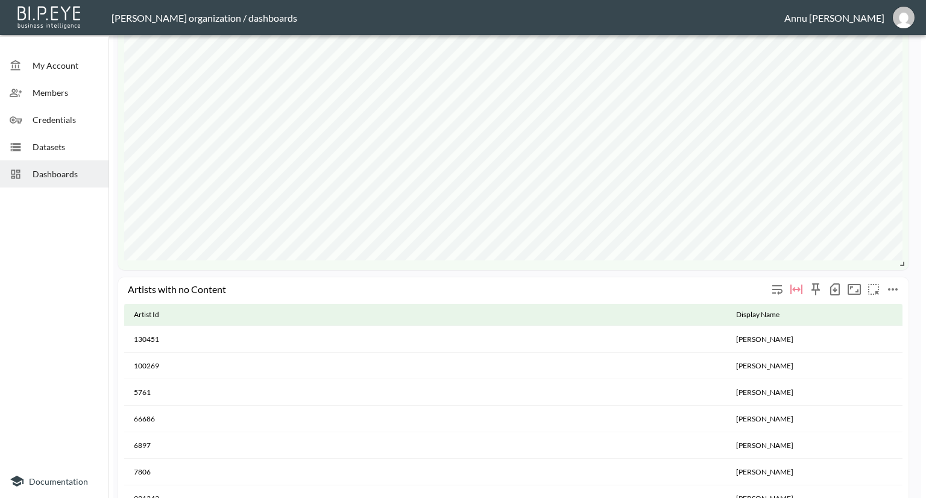
scroll to position [1218, 0]
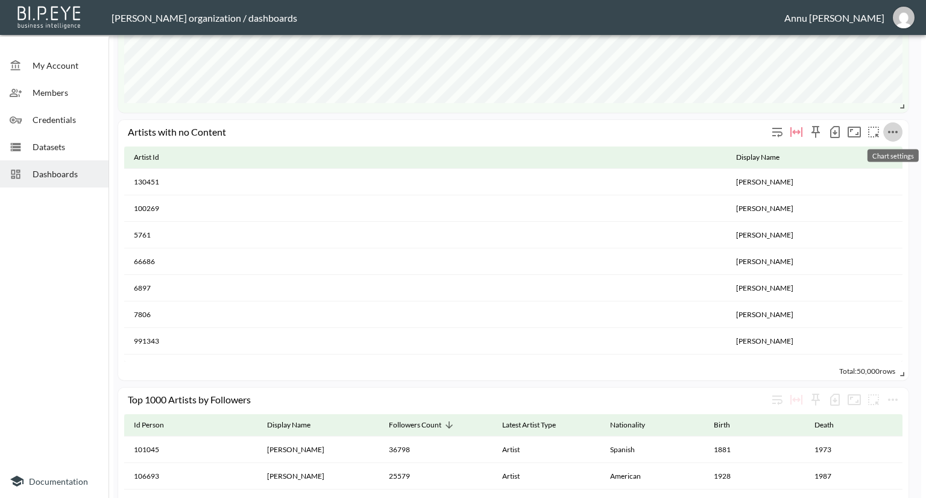
click at [890, 126] on icon "more" at bounding box center [893, 132] width 14 height 14
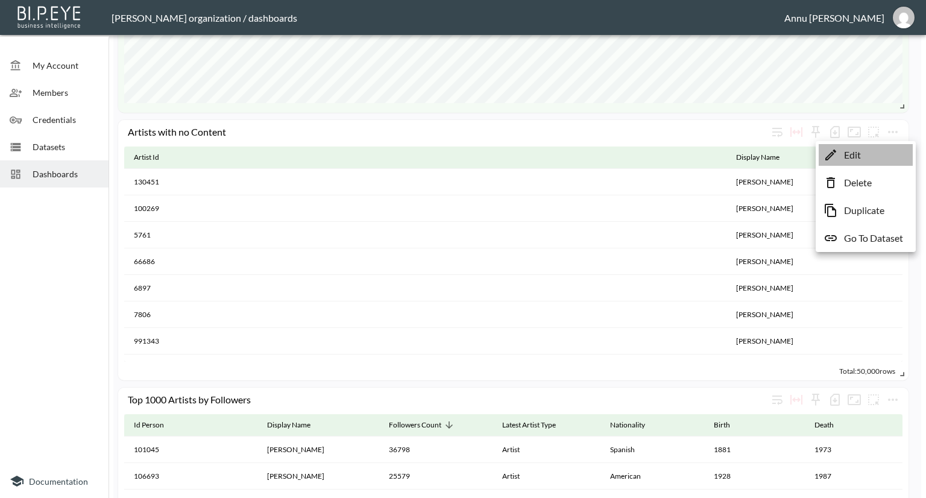
click at [865, 155] on li "Edit" at bounding box center [866, 155] width 94 height 22
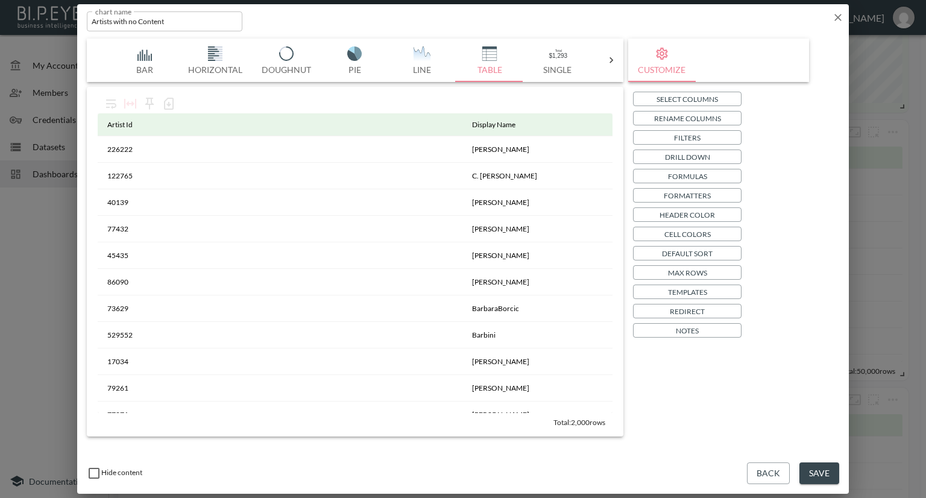
click at [660, 215] on p "Header Color" at bounding box center [687, 215] width 55 height 13
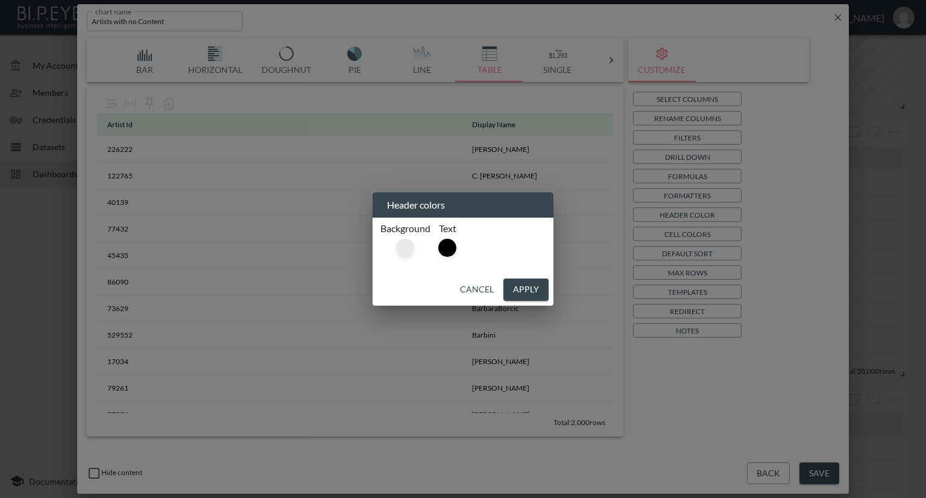
click at [398, 245] on div at bounding box center [405, 248] width 18 height 18
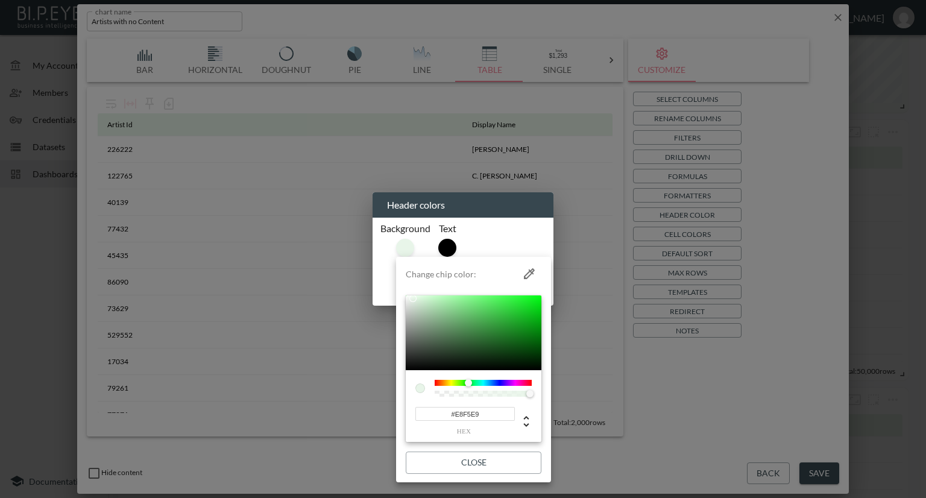
drag, startPoint x: 487, startPoint y: 414, endPoint x: 417, endPoint y: 415, distance: 69.4
click at [417, 415] on input "#E8F5E9" at bounding box center [466, 414] width 100 height 14
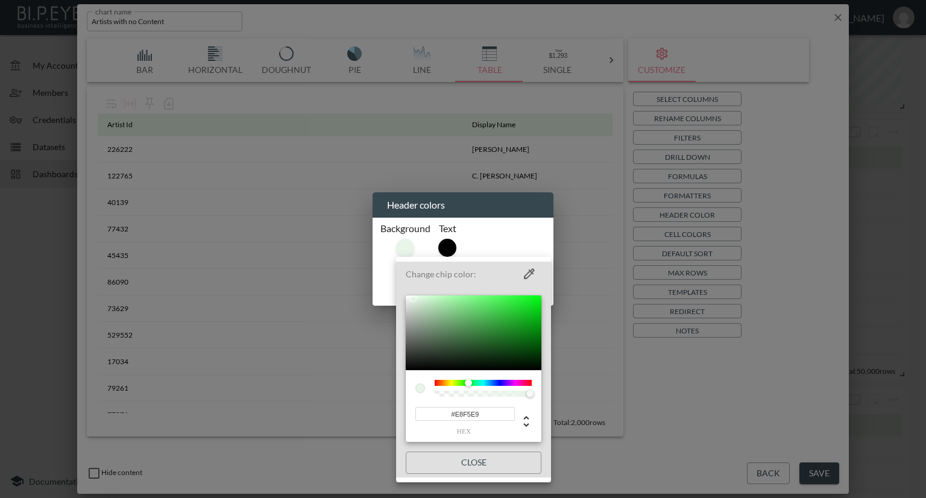
click at [816, 280] on div at bounding box center [463, 249] width 926 height 498
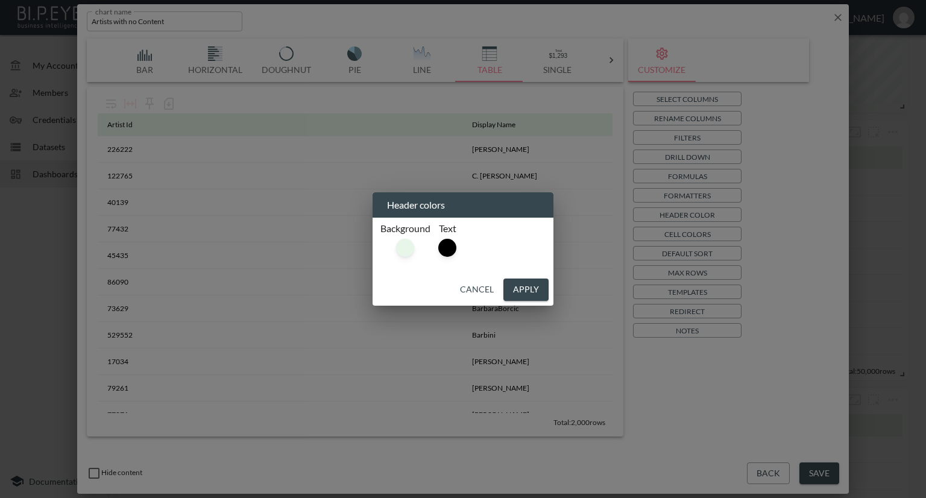
click at [836, 17] on div "Header colors Background Text Cancel Apply" at bounding box center [463, 249] width 926 height 498
click at [837, 13] on div "Header colors Background Text Cancel Apply" at bounding box center [463, 249] width 926 height 498
click at [479, 285] on button "Cancel" at bounding box center [476, 290] width 43 height 22
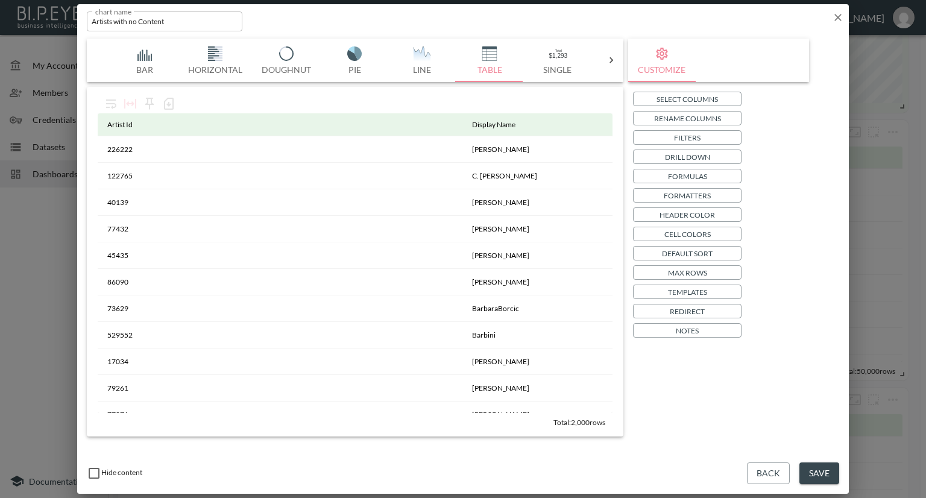
click at [832, 13] on icon "button" at bounding box center [838, 17] width 12 height 12
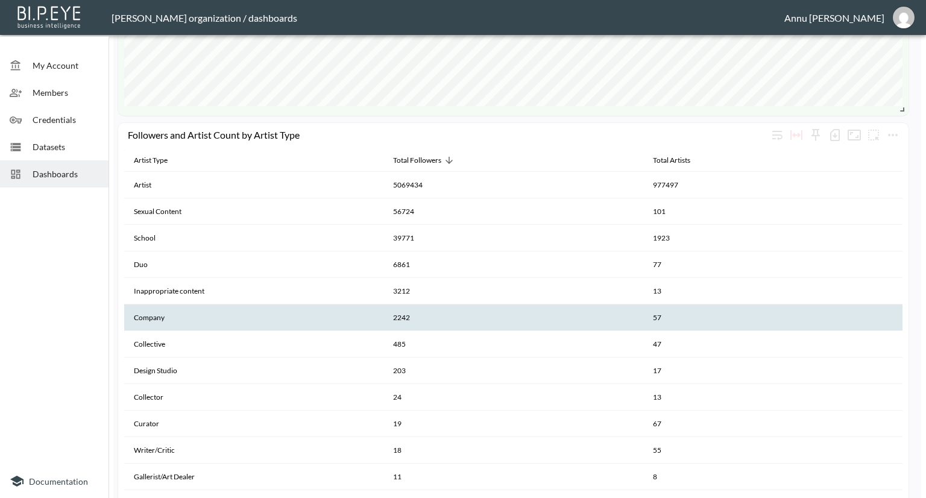
scroll to position [434, 0]
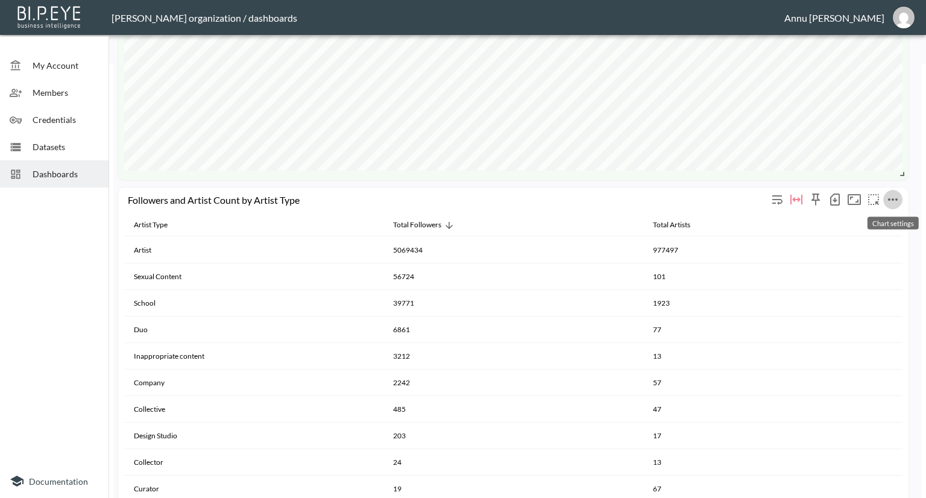
click at [891, 199] on icon "more" at bounding box center [893, 199] width 14 height 14
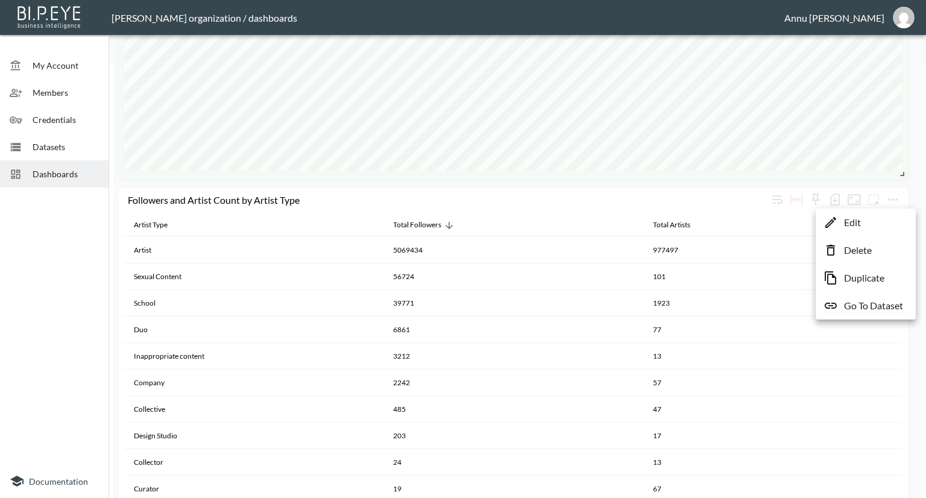
click at [870, 222] on li "Edit" at bounding box center [866, 223] width 94 height 22
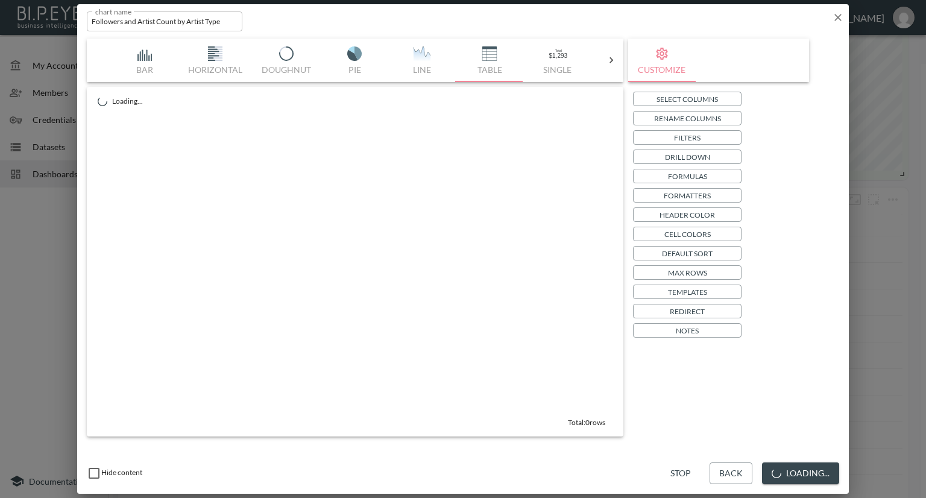
click at [686, 213] on p "Header Color" at bounding box center [687, 215] width 55 height 13
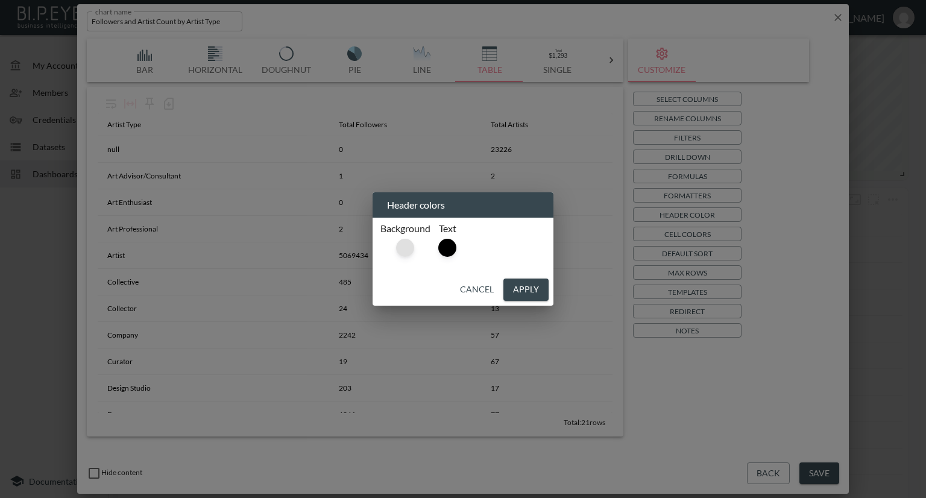
click at [405, 241] on div at bounding box center [405, 248] width 18 height 18
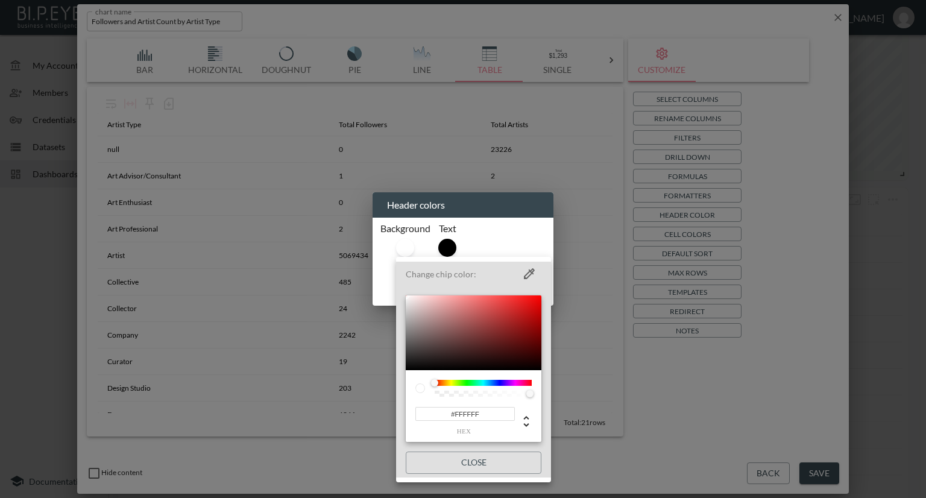
drag, startPoint x: 486, startPoint y: 417, endPoint x: 382, endPoint y: 413, distance: 104.4
click at [382, 413] on div "Change chip color: #FFFFFF hex Close" at bounding box center [463, 249] width 926 height 498
paste input "E8F5E9"
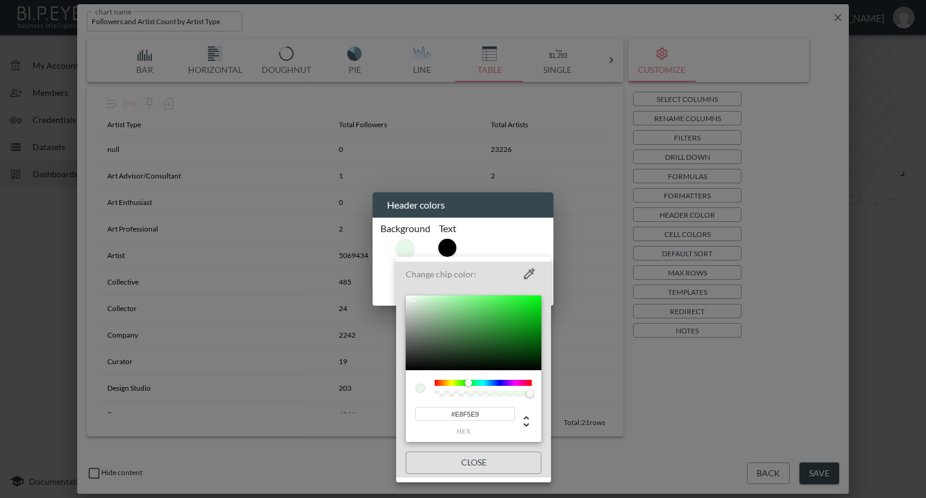
type input "#E8F5E9"
click at [804, 353] on div at bounding box center [463, 249] width 926 height 498
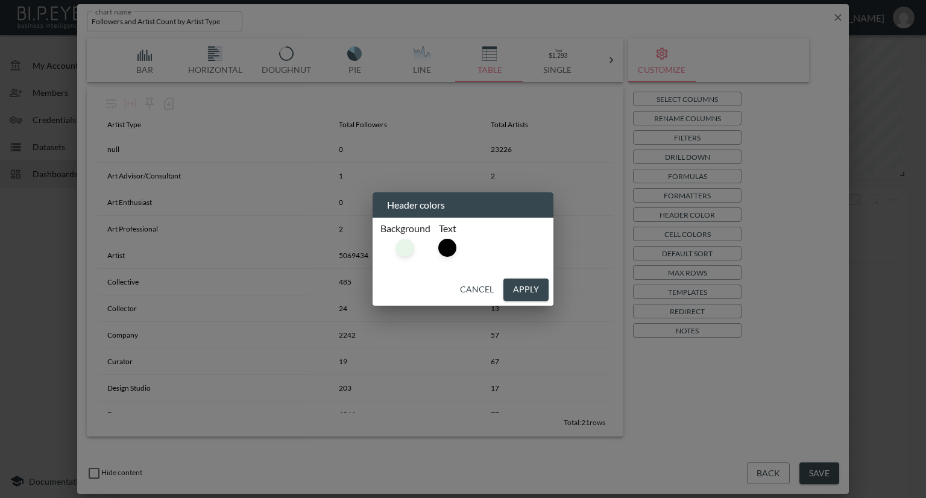
click at [822, 472] on div "Header colors Background Text Cancel Apply" at bounding box center [463, 249] width 926 height 498
click at [518, 283] on button "Apply" at bounding box center [526, 290] width 45 height 22
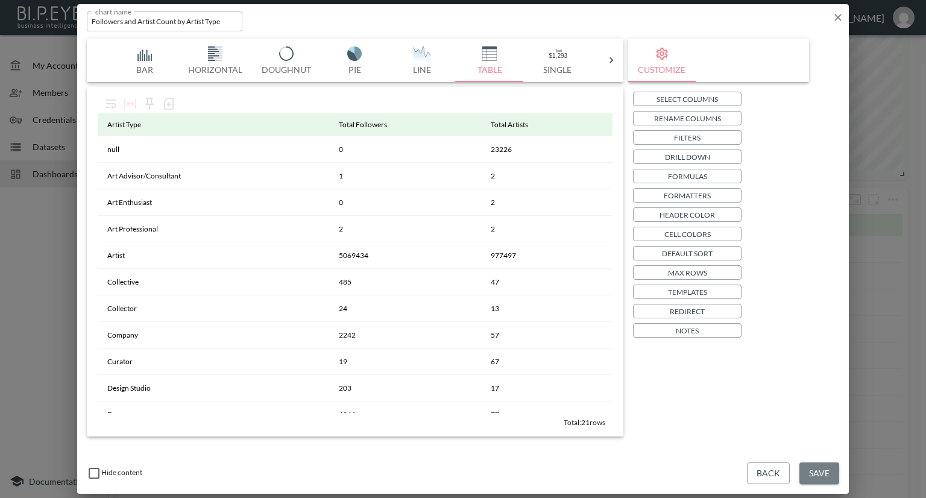
click at [811, 466] on button "Save" at bounding box center [820, 474] width 40 height 22
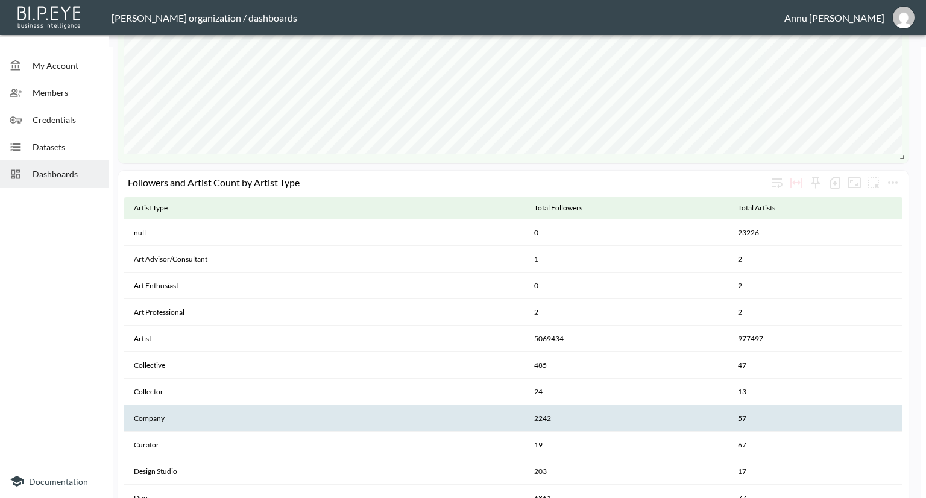
scroll to position [422, 0]
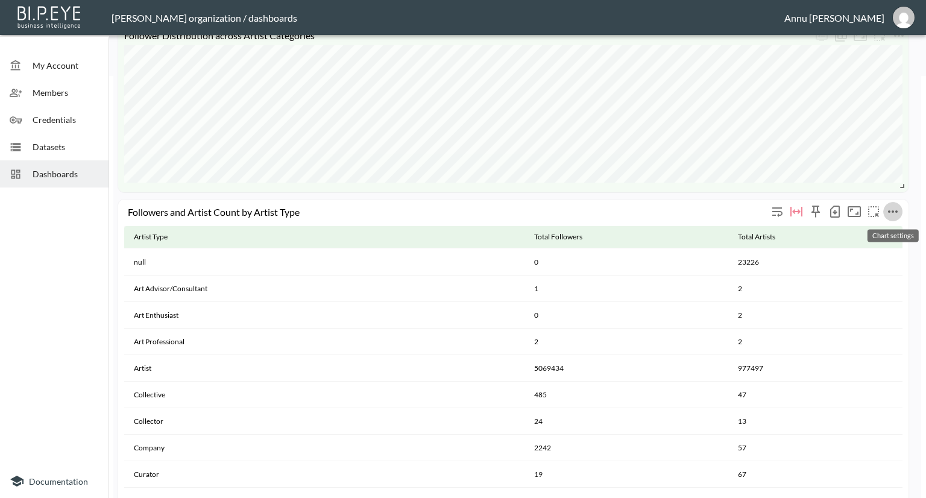
click at [891, 211] on icon "more" at bounding box center [893, 211] width 14 height 14
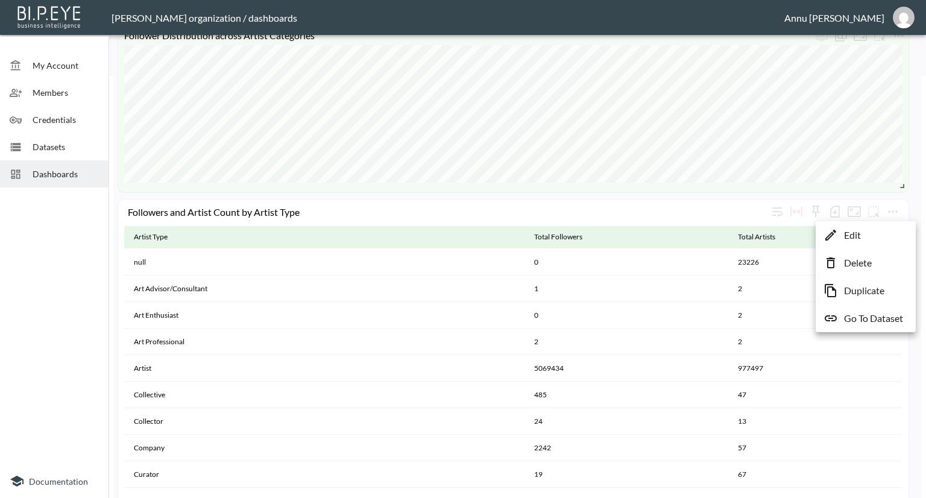
click at [858, 321] on p "Go To Dataset" at bounding box center [873, 318] width 59 height 14
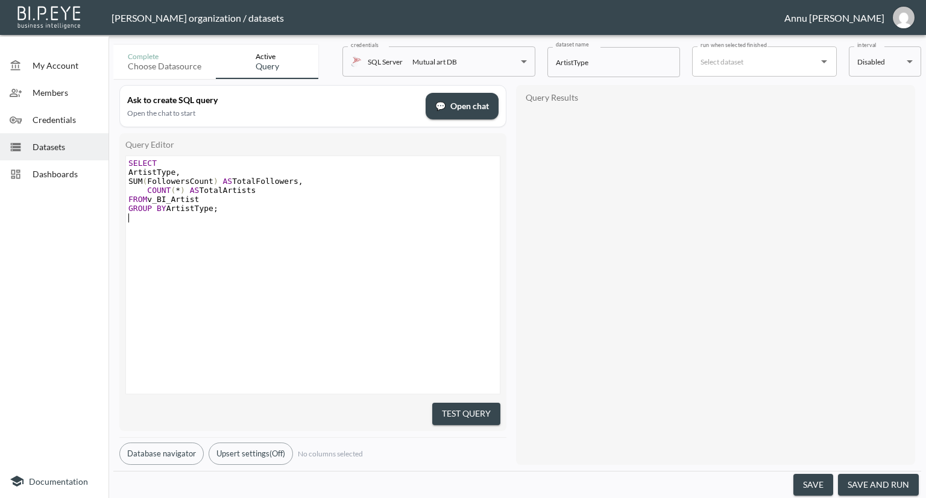
type textarea "SELECT ArtistType, SUM(FollowersCount) AS TotalFollowers, COUNT(*) AS TotalArti…"
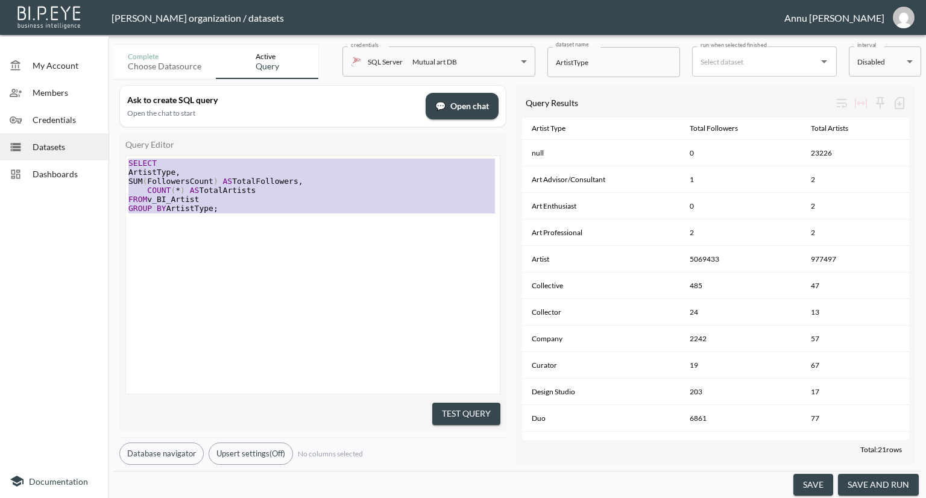
drag, startPoint x: 241, startPoint y: 215, endPoint x: 94, endPoint y: 138, distance: 166.2
click at [94, 138] on div "My Account Members Credentials Datasets Dashboards Documentation Complete Choos…" at bounding box center [463, 249] width 926 height 498
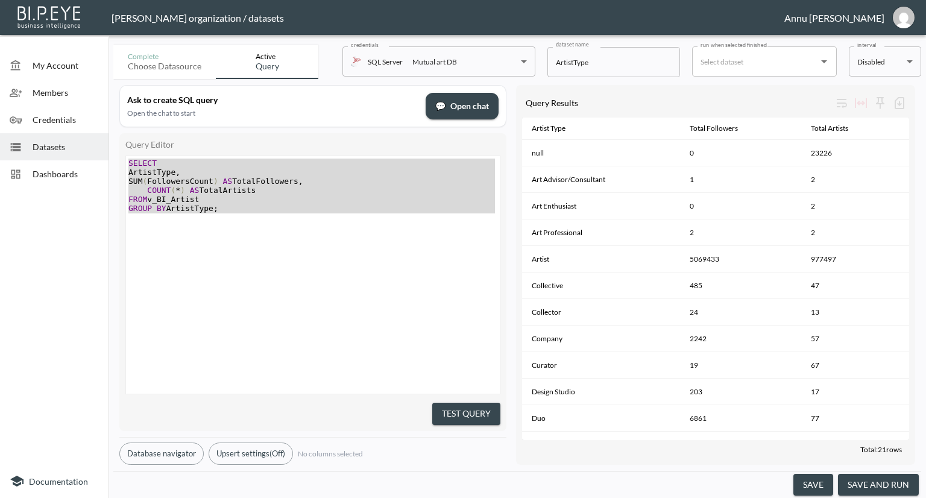
click at [69, 200] on div at bounding box center [54, 328] width 109 height 272
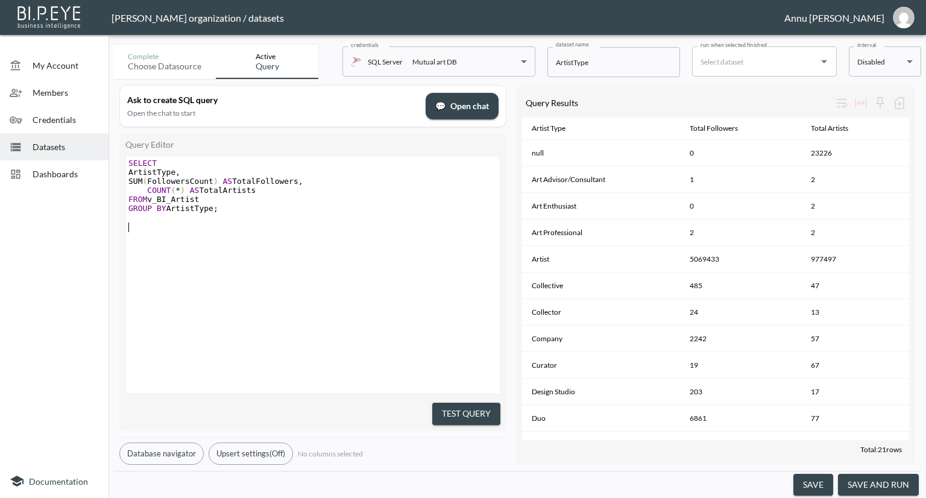
click at [294, 237] on div "x SELECT ArtistType , SUM ( FollowersCount ) AS TotalFollowers , COUNT ( * ) AS…" at bounding box center [328, 290] width 404 height 268
click at [53, 144] on span "Datasets" at bounding box center [66, 147] width 66 height 13
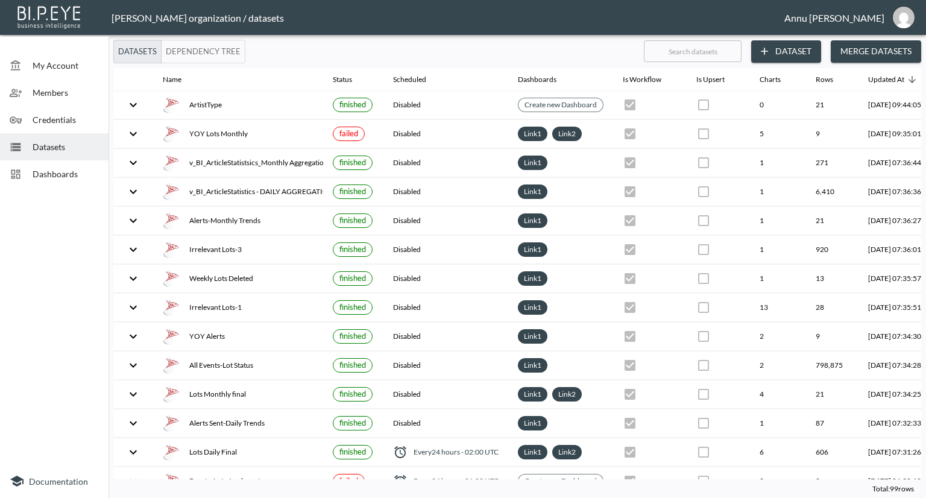
click at [780, 51] on button "Dataset" at bounding box center [786, 51] width 70 height 22
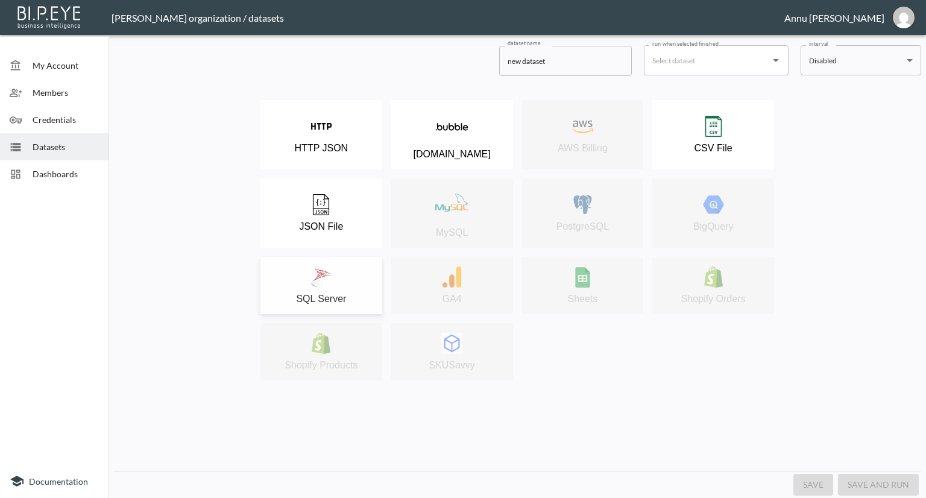
click at [307, 278] on div "SQL Server" at bounding box center [322, 286] width 110 height 38
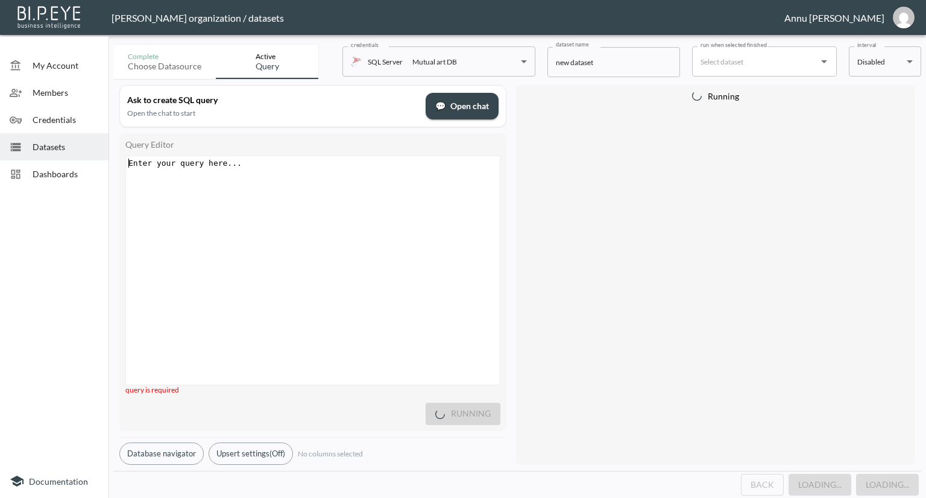
click at [279, 201] on div "Enter your query here... xxxxxxxxxx ​" at bounding box center [328, 285] width 404 height 259
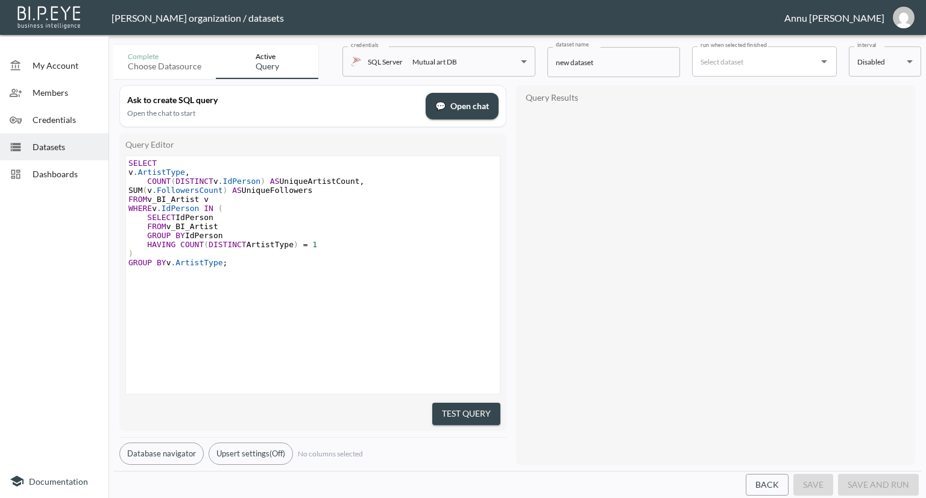
click at [374, 240] on pre "HAVING COUNT ( DISTINCT ArtistType ) = 1" at bounding box center [314, 244] width 377 height 9
click at [439, 405] on button "Test Query" at bounding box center [466, 414] width 68 height 22
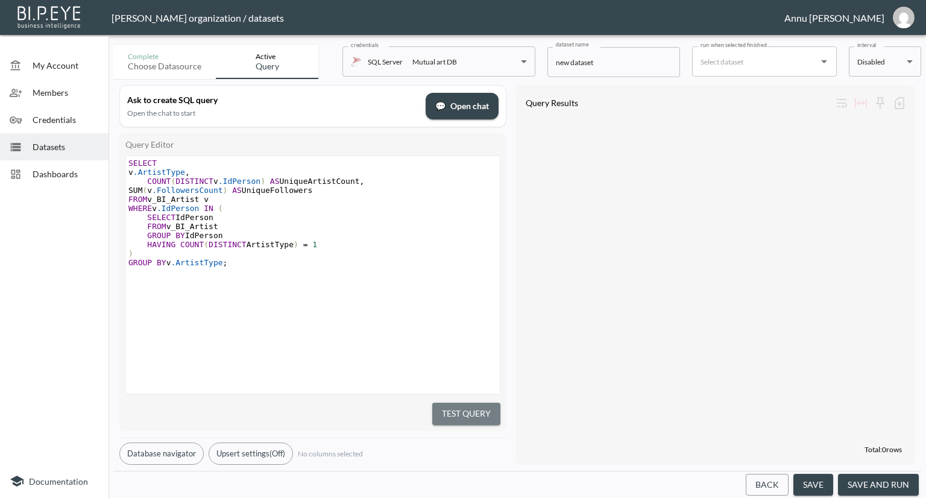
click at [485, 409] on button "Test Query" at bounding box center [466, 414] width 68 height 22
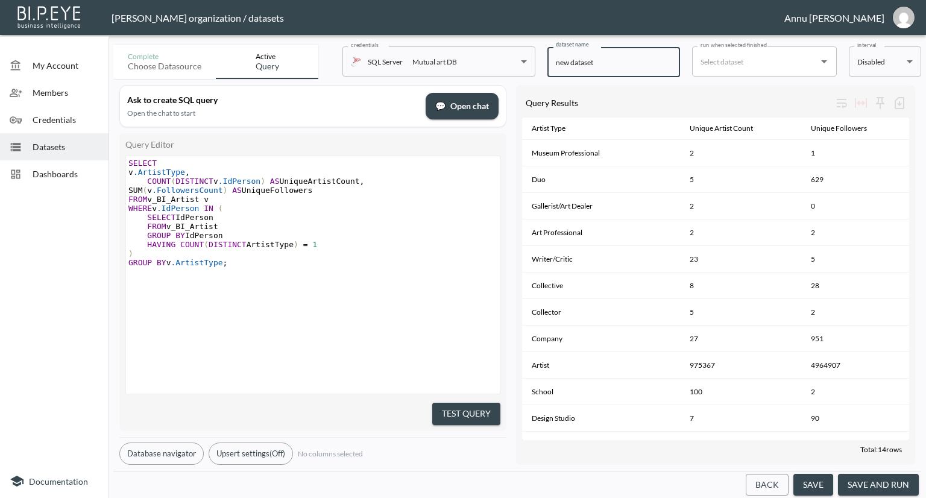
drag, startPoint x: 596, startPoint y: 62, endPoint x: 528, endPoint y: 62, distance: 68.2
click at [528, 62] on div "Complete Choose datasource Active Query credentials SQL Server Mutual art DB 82…" at bounding box center [517, 59] width 808 height 39
click at [586, 63] on input "Unique Atist count and Followers" at bounding box center [614, 62] width 133 height 30
type input "Unique Artist count and Followers"
click at [878, 482] on button "save and run" at bounding box center [878, 485] width 81 height 22
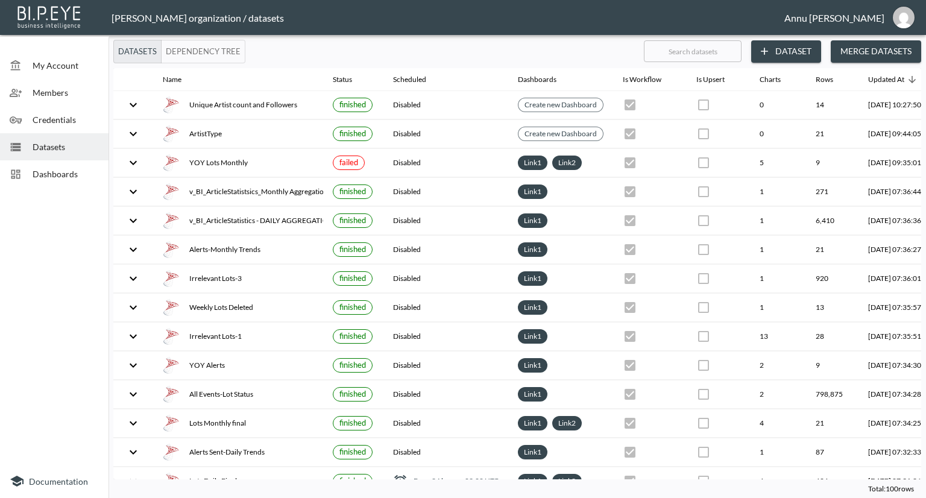
click at [55, 66] on span "My Account" at bounding box center [66, 65] width 66 height 13
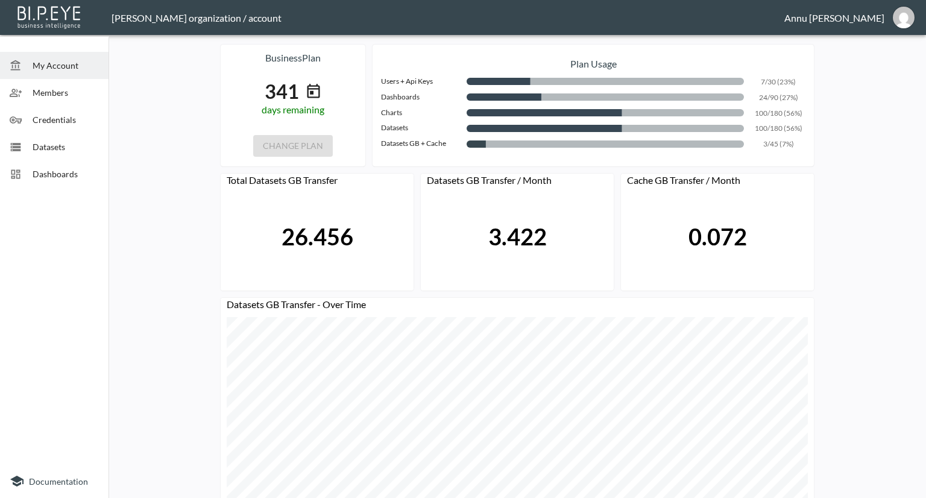
click at [66, 153] on div "Datasets" at bounding box center [54, 146] width 109 height 27
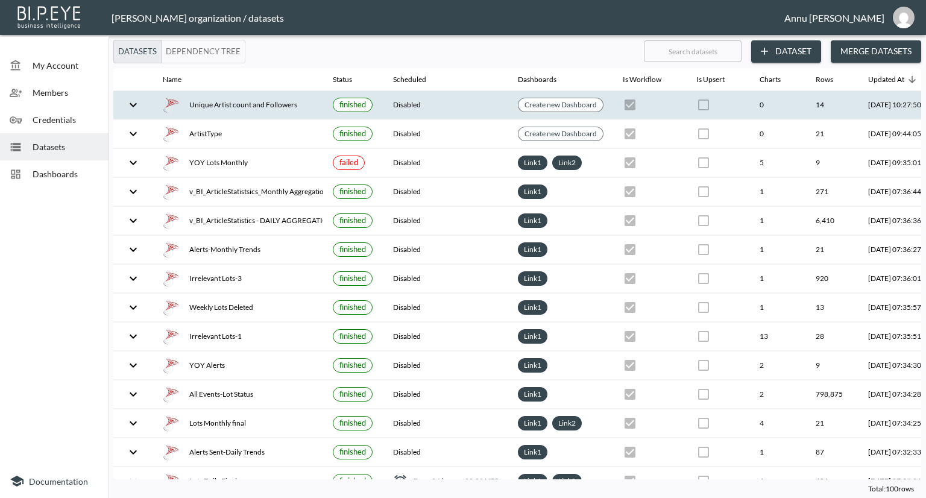
click at [217, 108] on div "Unique Artist count and Followers" at bounding box center [238, 104] width 151 height 17
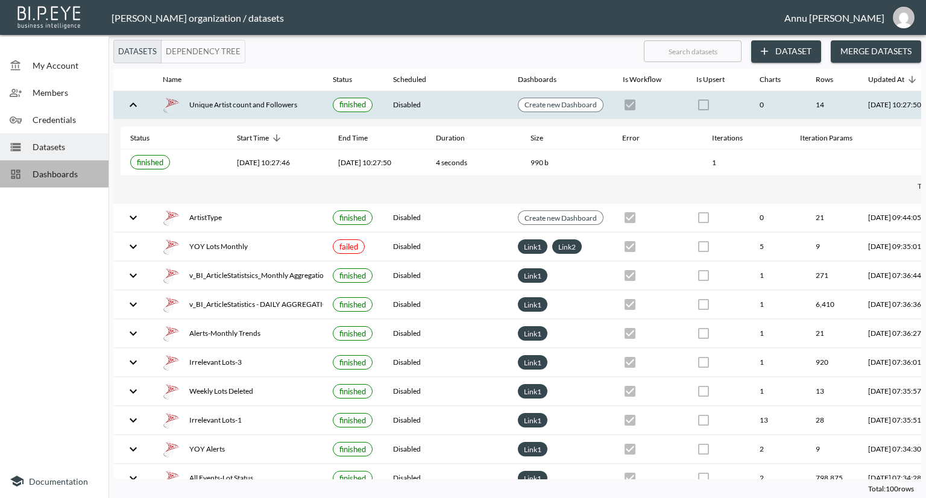
click at [72, 169] on span "Dashboards" at bounding box center [66, 174] width 66 height 13
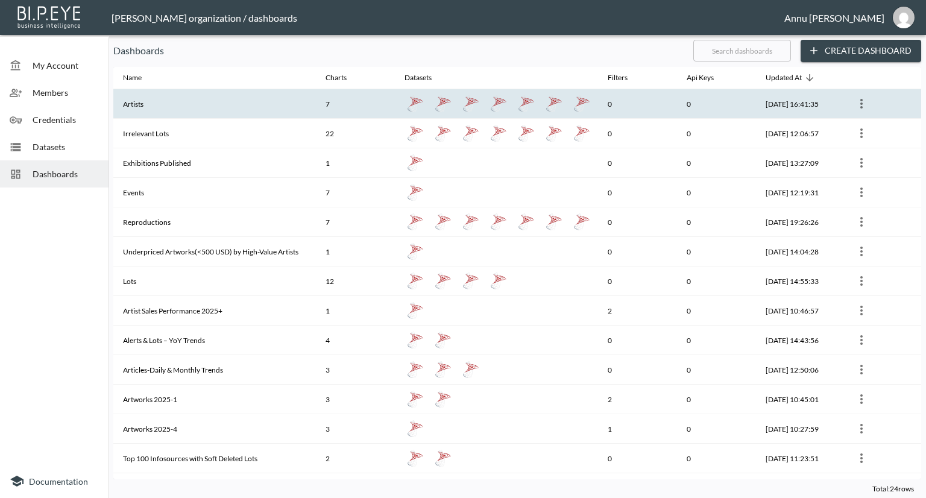
click at [160, 107] on th "Artists" at bounding box center [214, 104] width 203 height 30
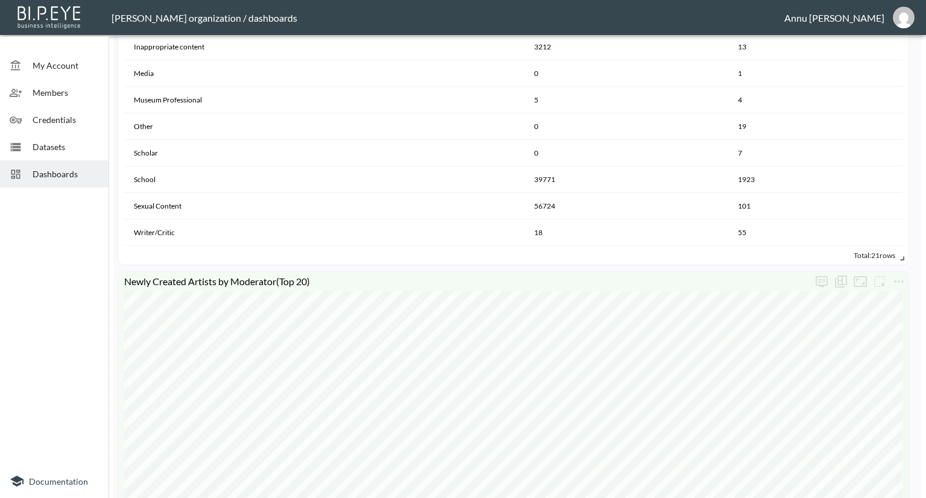
scroll to position [784, 0]
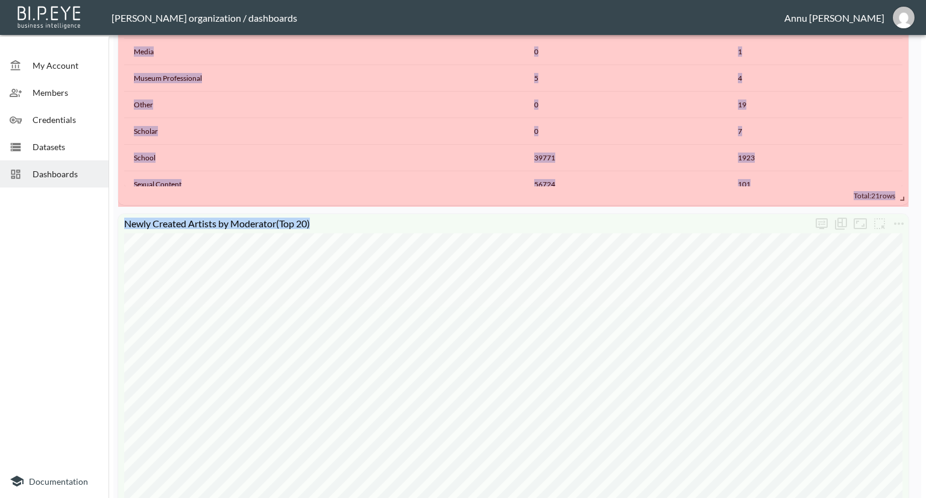
drag, startPoint x: 902, startPoint y: 237, endPoint x: 916, endPoint y: 199, distance: 40.4
click at [916, 199] on div "Top 1000 Artists by Followers Id Person Display Name Followers Count Latest Art…" at bounding box center [517, 456] width 808 height 2347
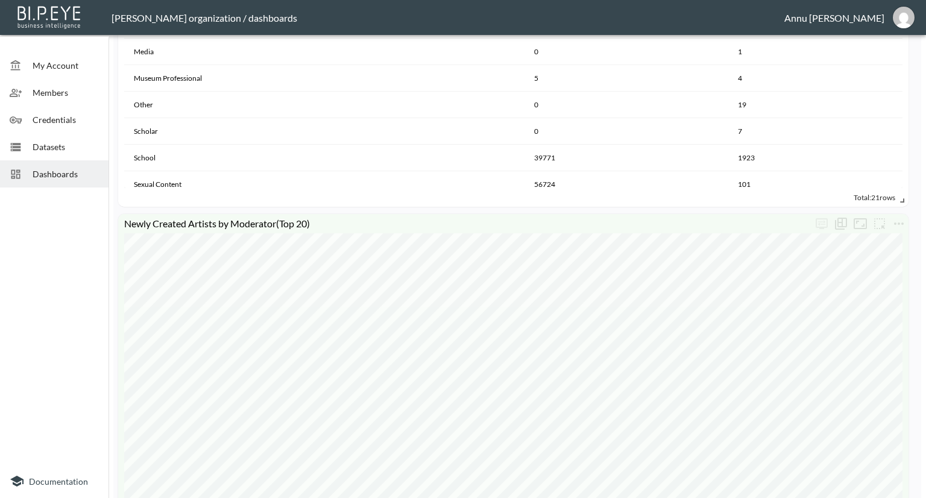
scroll to position [482, 0]
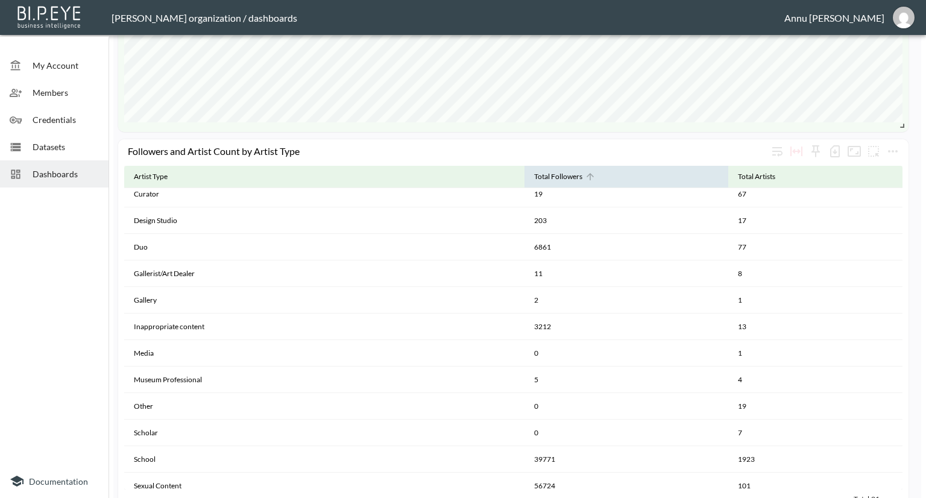
click at [586, 177] on icon at bounding box center [590, 176] width 11 height 11
click at [590, 174] on icon at bounding box center [590, 176] width 11 height 11
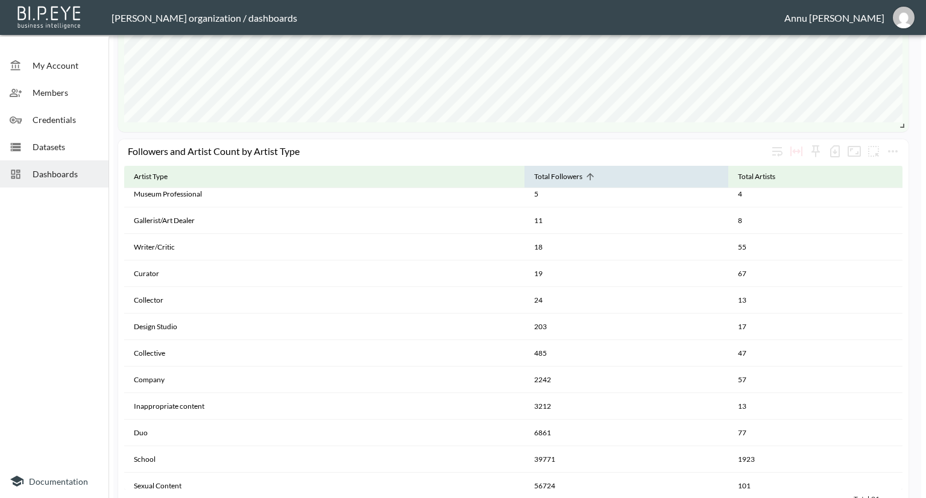
click at [590, 174] on icon at bounding box center [590, 176] width 11 height 11
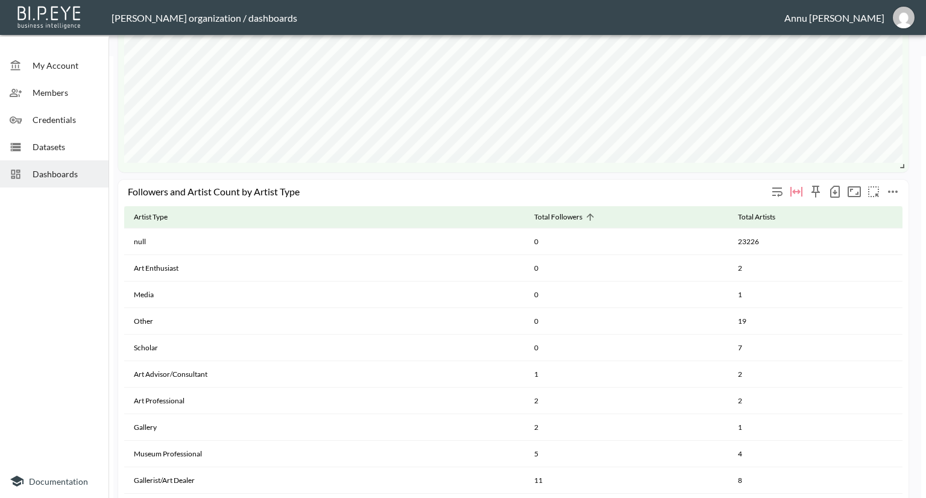
scroll to position [422, 0]
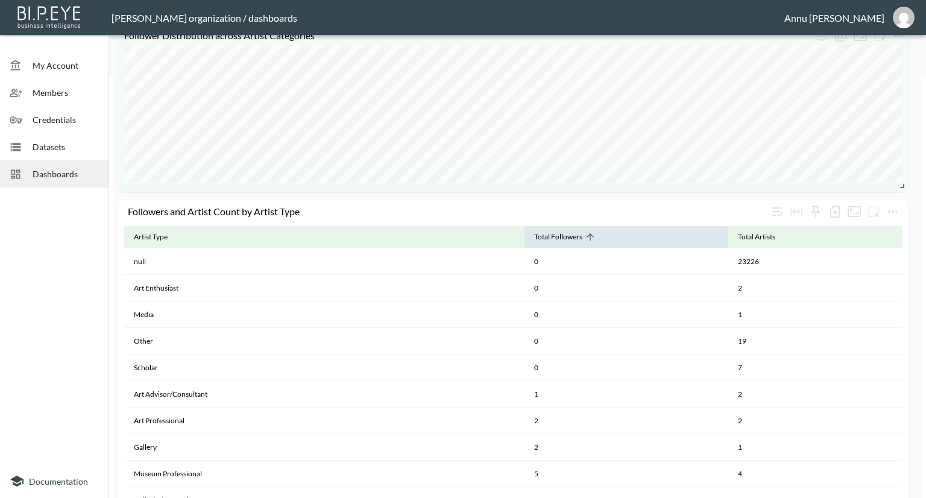
click at [589, 232] on icon at bounding box center [590, 237] width 11 height 11
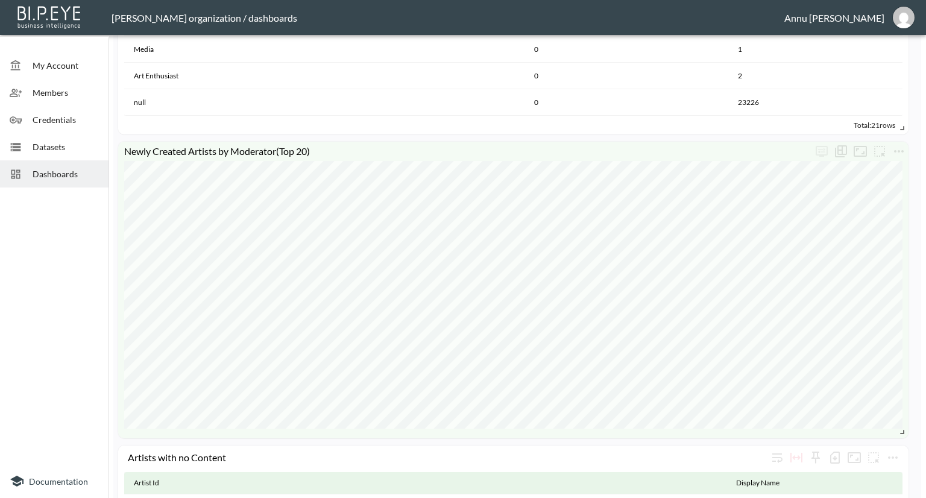
scroll to position [955, 0]
